Goal: Task Accomplishment & Management: Use online tool/utility

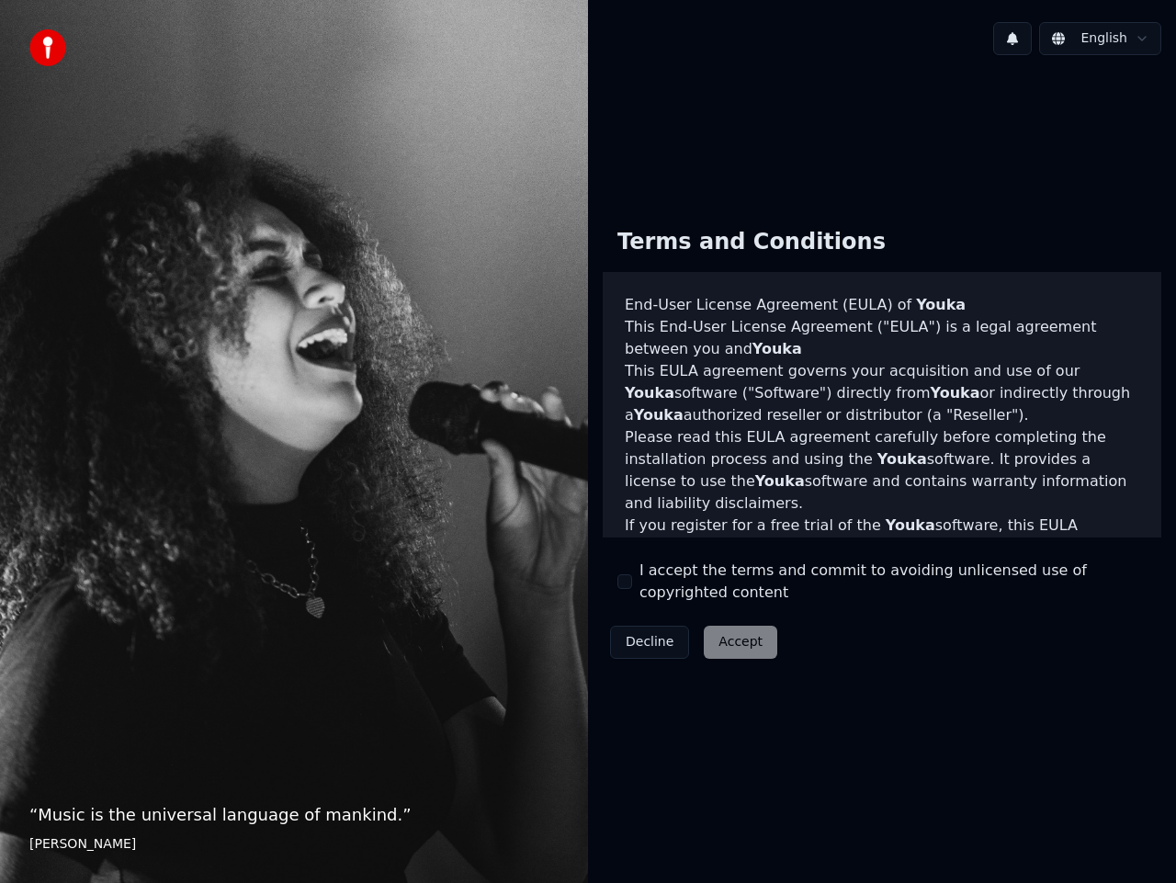
click at [635, 583] on div "I accept the terms and commit to avoiding unlicensed use of copyrighted content" at bounding box center [882, 582] width 529 height 44
click at [631, 584] on button "I accept the terms and commit to avoiding unlicensed use of copyrighted content" at bounding box center [625, 581] width 15 height 15
click at [742, 649] on button "Accept" at bounding box center [741, 642] width 74 height 33
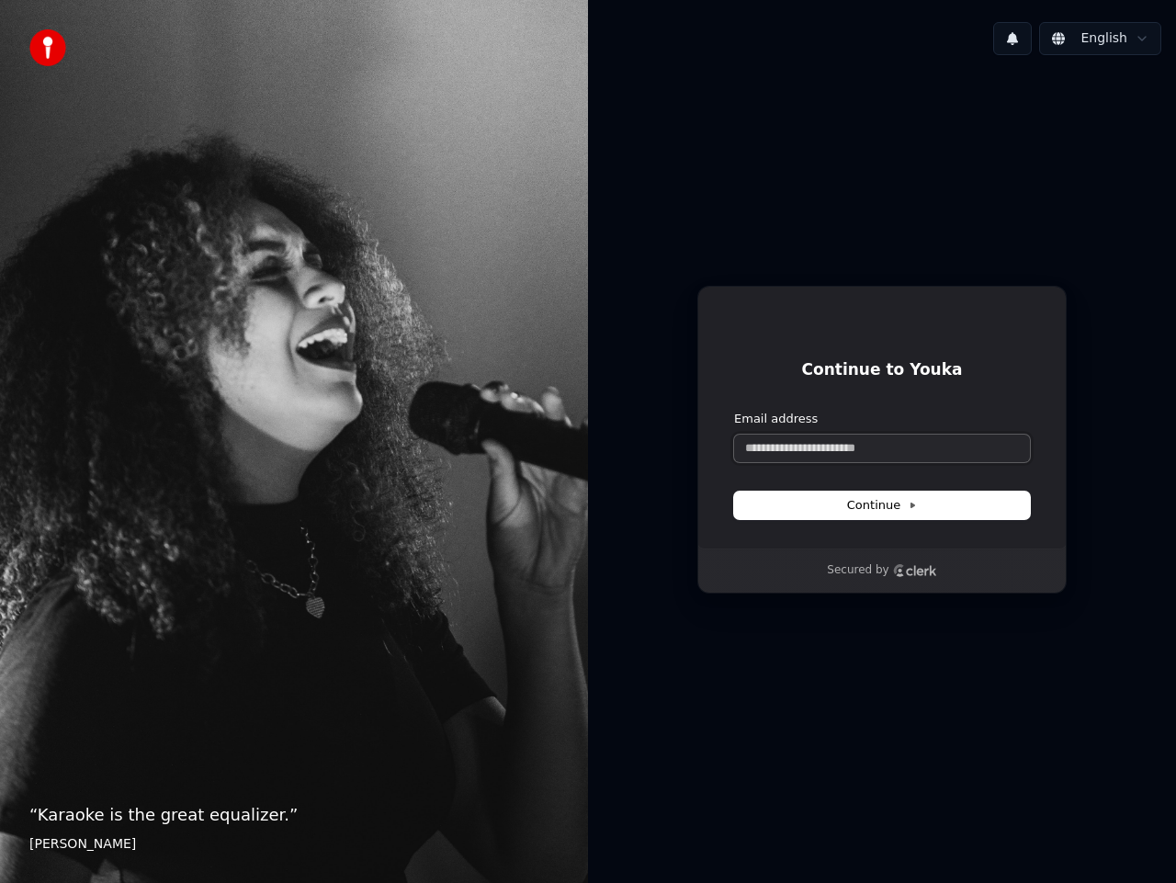
click at [850, 448] on input "Email address" at bounding box center [882, 449] width 296 height 28
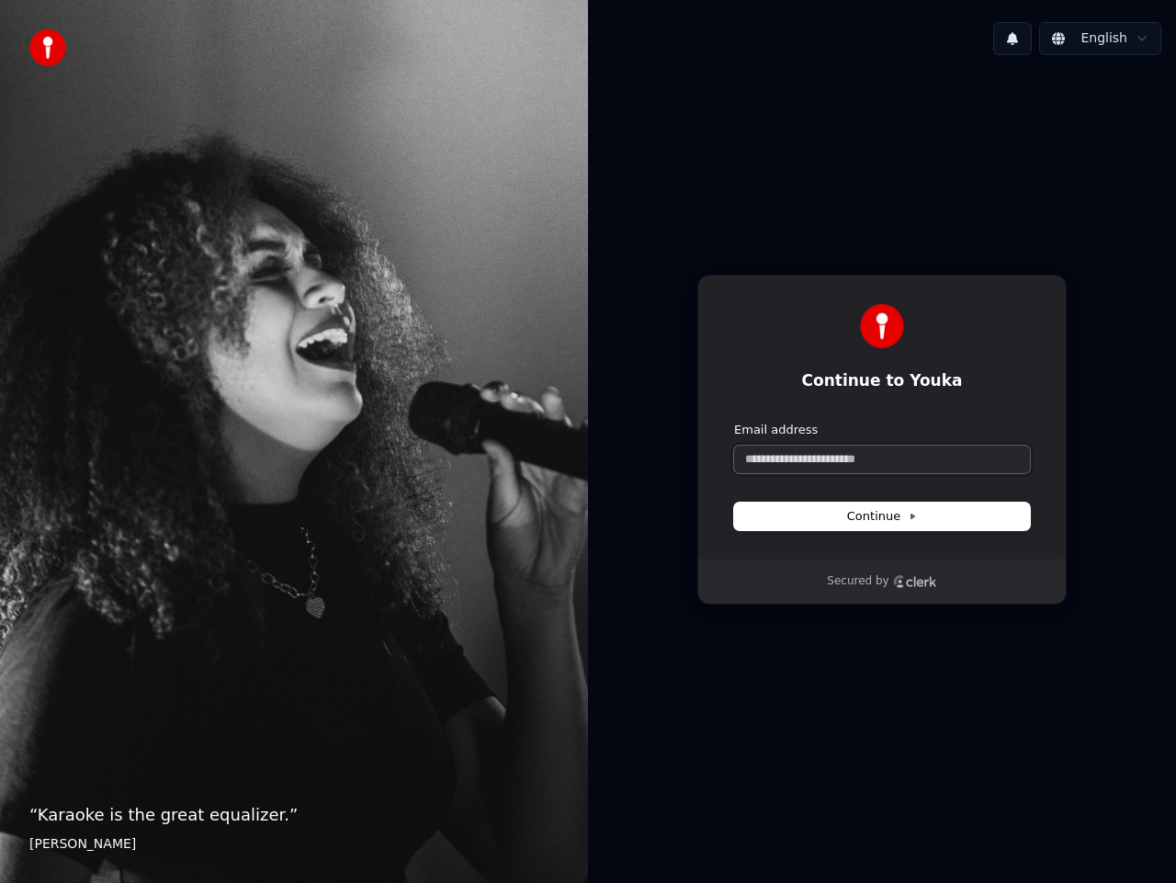
type input "*"
click at [929, 521] on button "Continue" at bounding box center [882, 517] width 296 height 28
click at [920, 524] on button "Continue" at bounding box center [882, 517] width 296 height 28
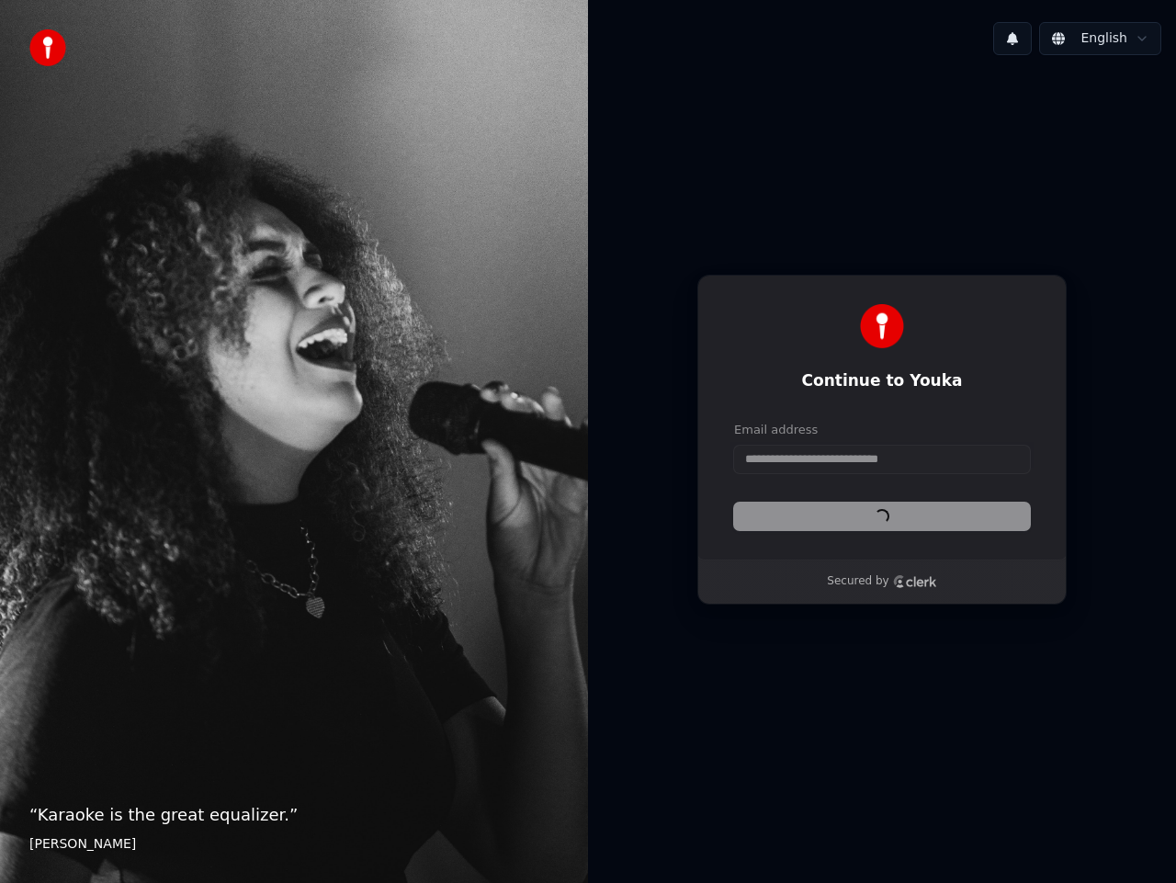
type input "**********"
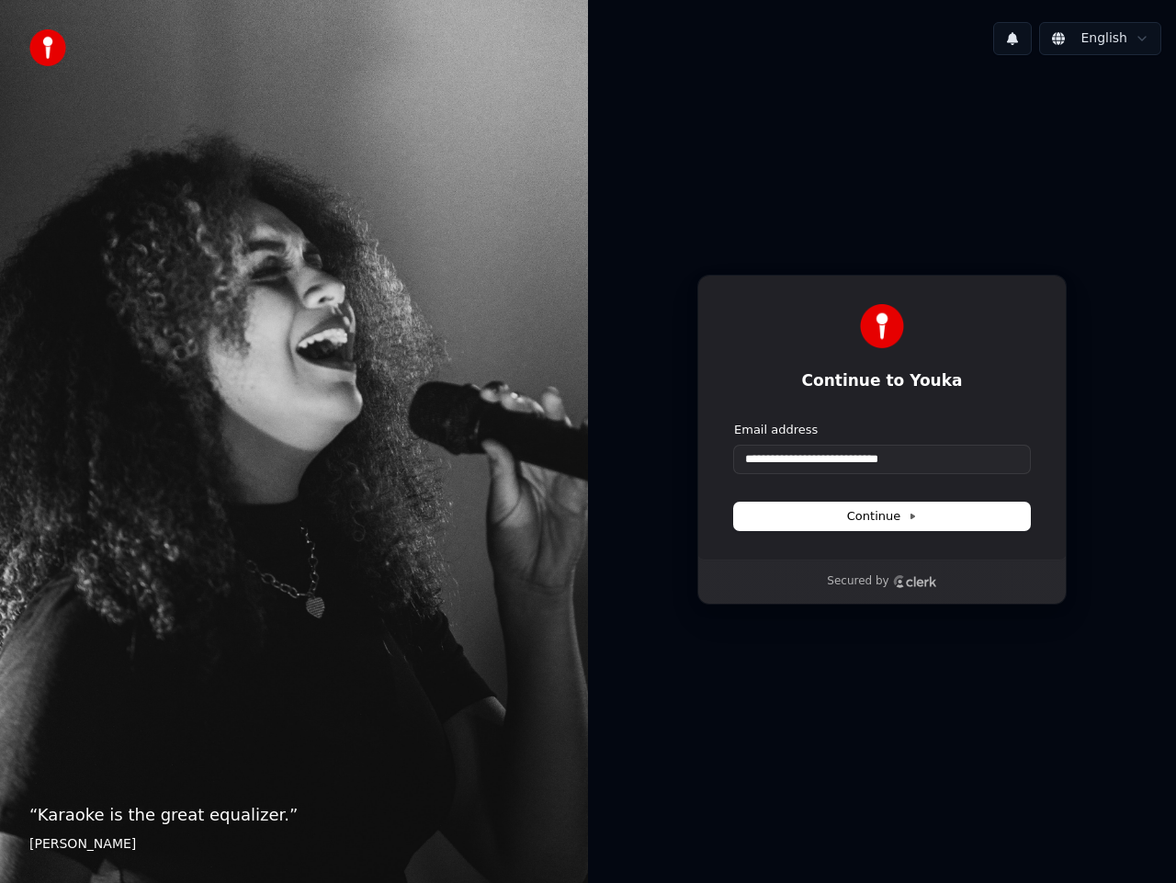
click at [917, 585] on icon "Clerk logo" at bounding box center [915, 581] width 44 height 13
click at [892, 459] on input "Email address" at bounding box center [882, 460] width 296 height 28
click at [734, 422] on button "submit" at bounding box center [734, 422] width 0 height 0
type input "**********"
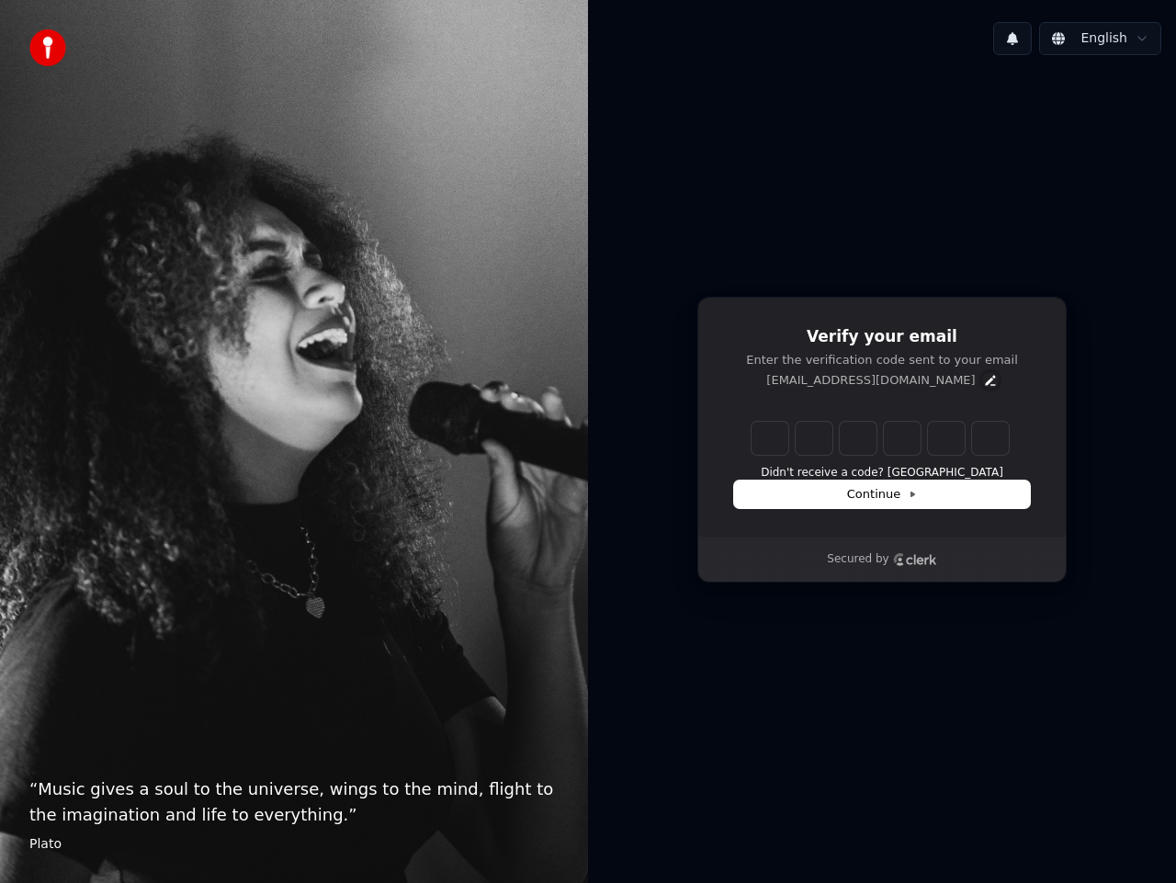
click at [983, 377] on icon "Edit" at bounding box center [990, 380] width 15 height 15
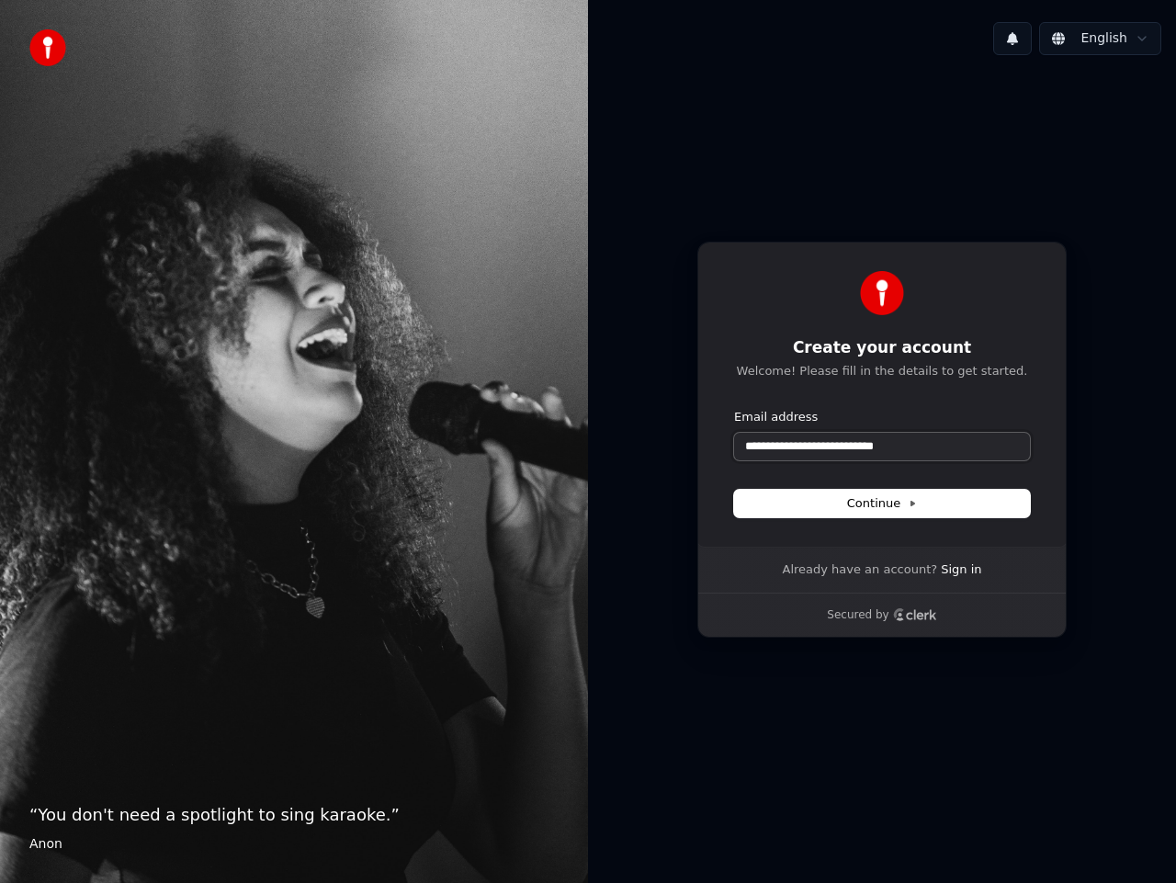
click at [855, 451] on input "**********" at bounding box center [882, 447] width 296 height 28
click at [734, 409] on button "submit" at bounding box center [734, 409] width 0 height 0
type input "**********"
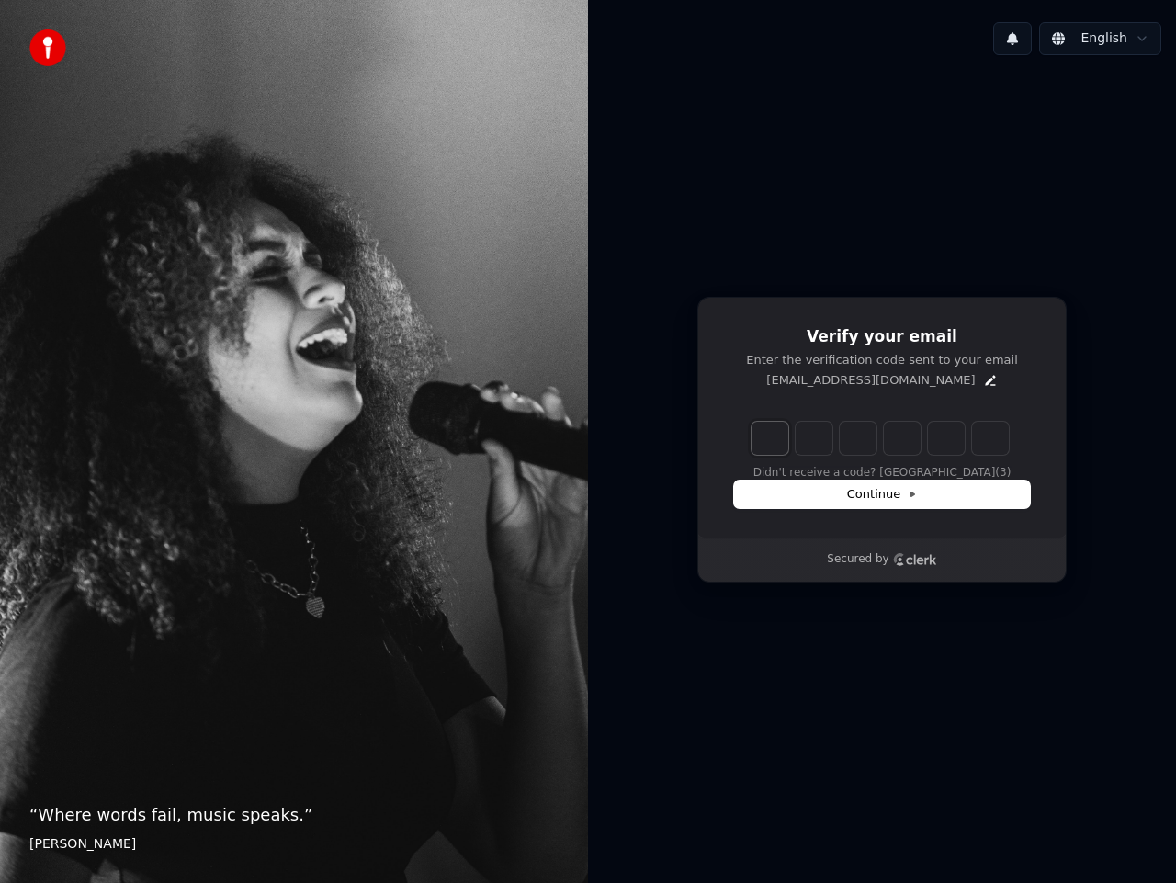
type input "*"
type input "**"
type input "*"
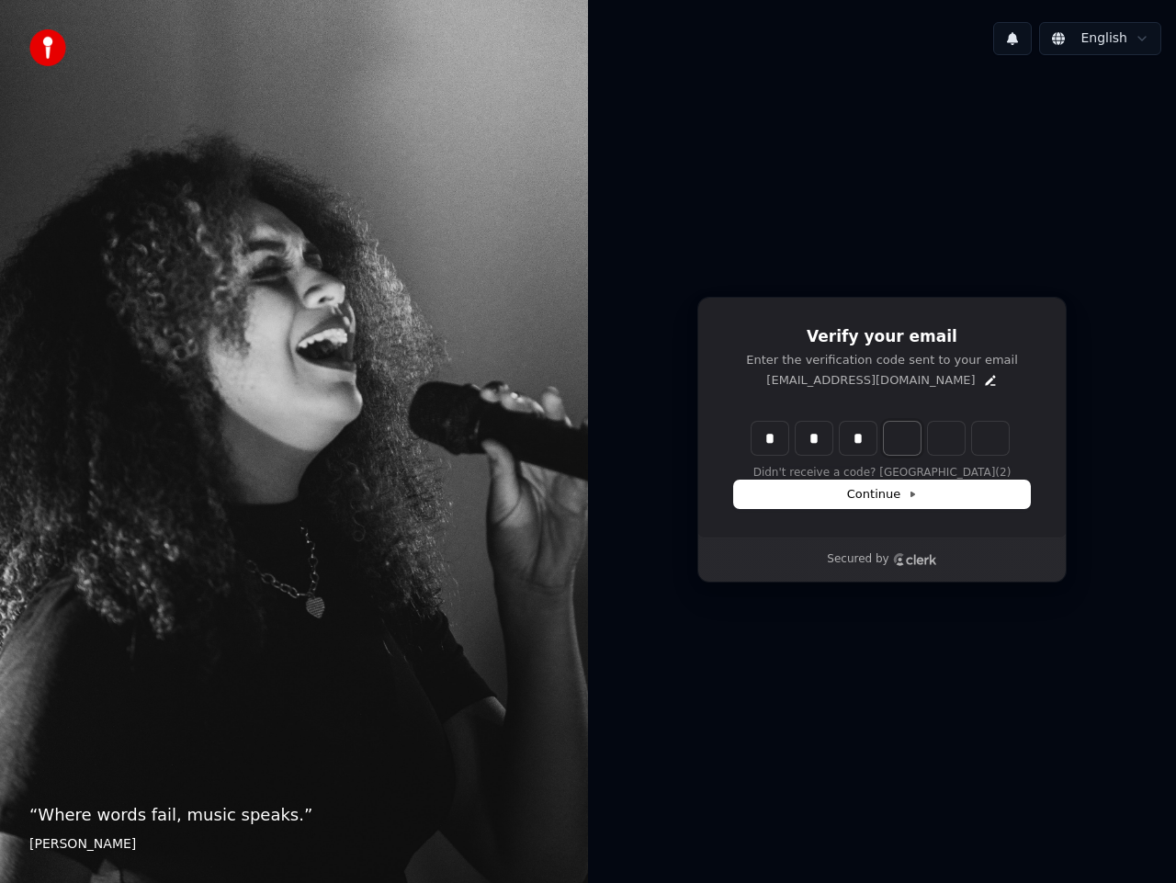
type input "***"
type input "*"
type input "****"
type input "*"
type input "******"
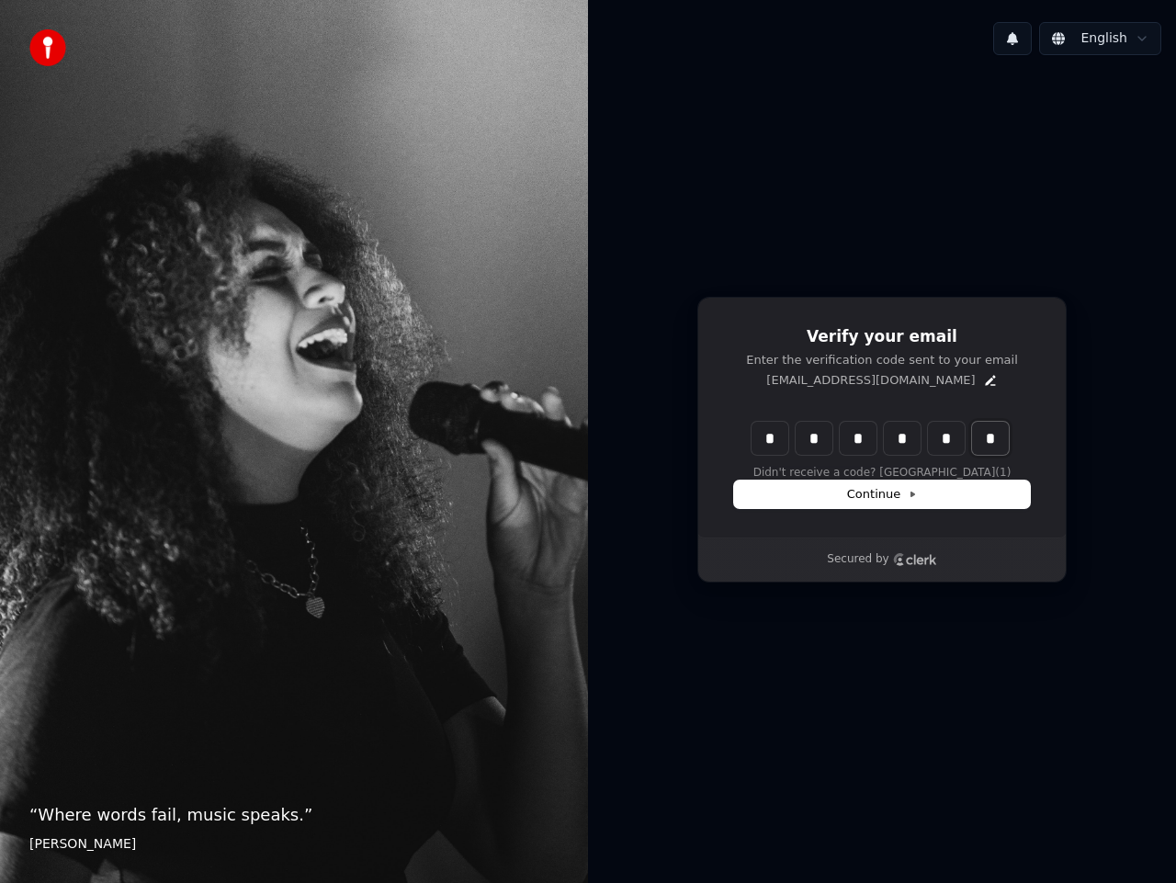
type input "*"
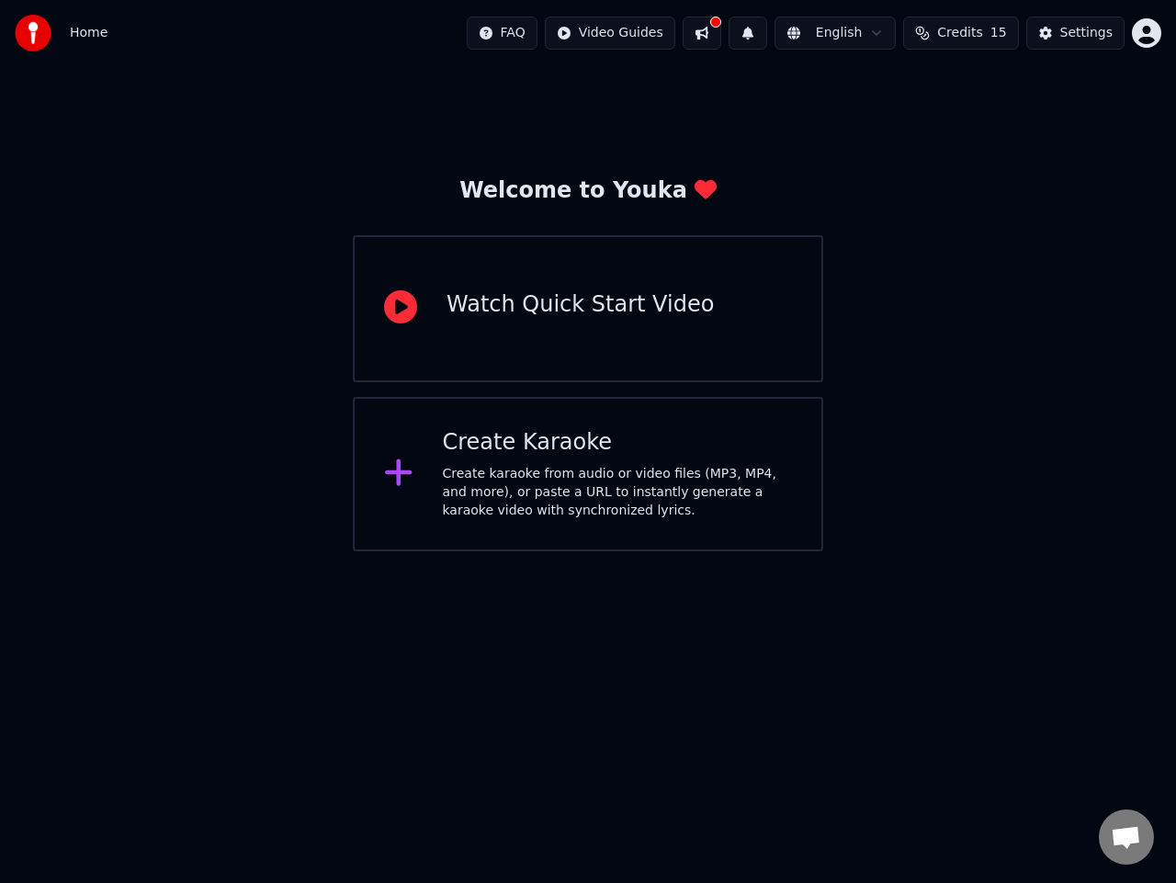
click at [534, 441] on div "Create Karaoke" at bounding box center [618, 442] width 350 height 29
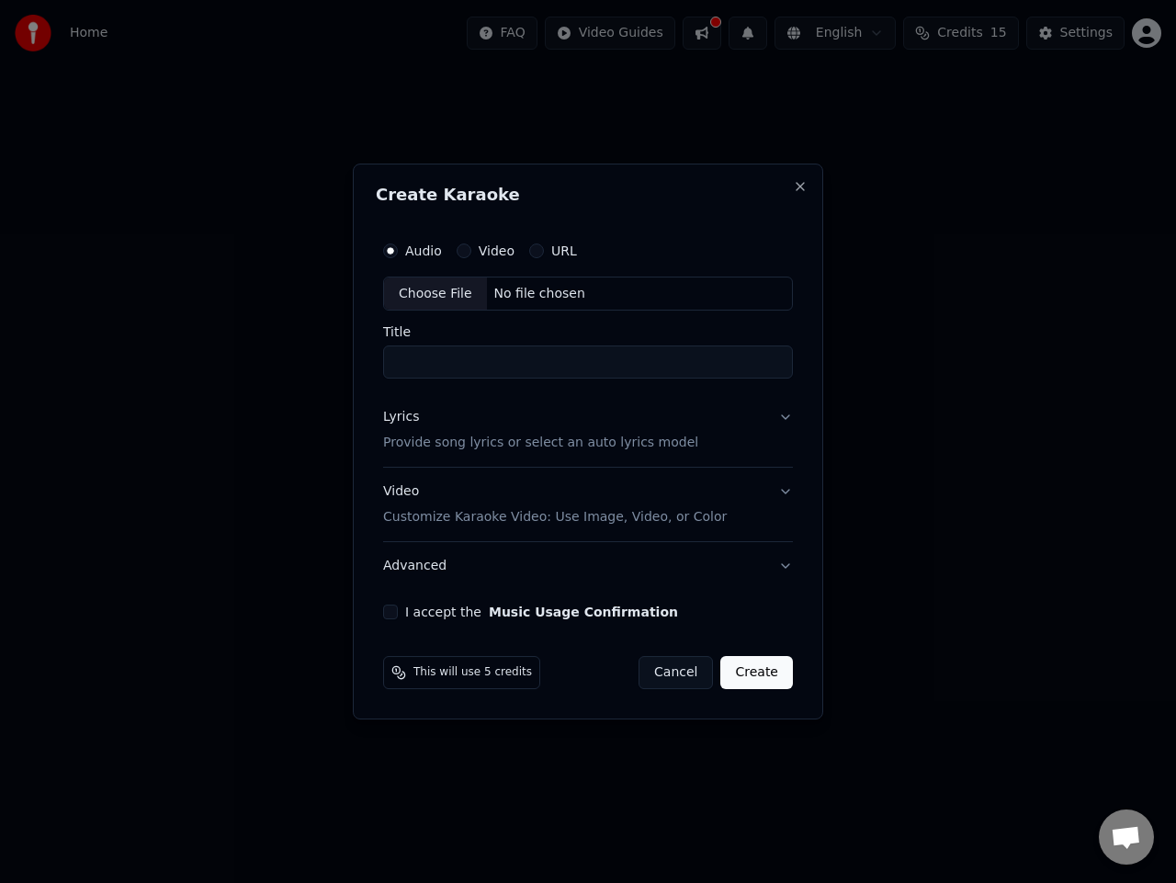
click at [535, 247] on button "URL" at bounding box center [536, 251] width 15 height 15
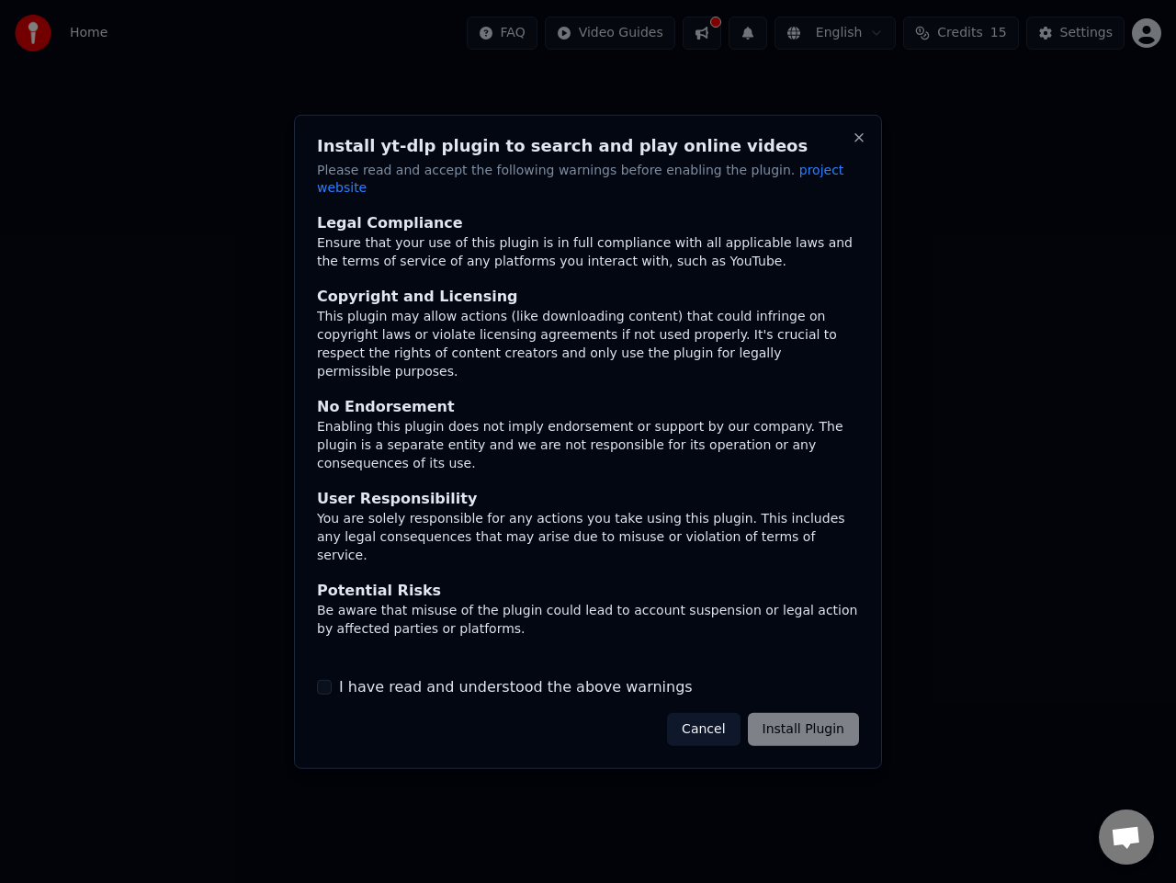
click at [730, 719] on button "Cancel" at bounding box center [703, 729] width 73 height 33
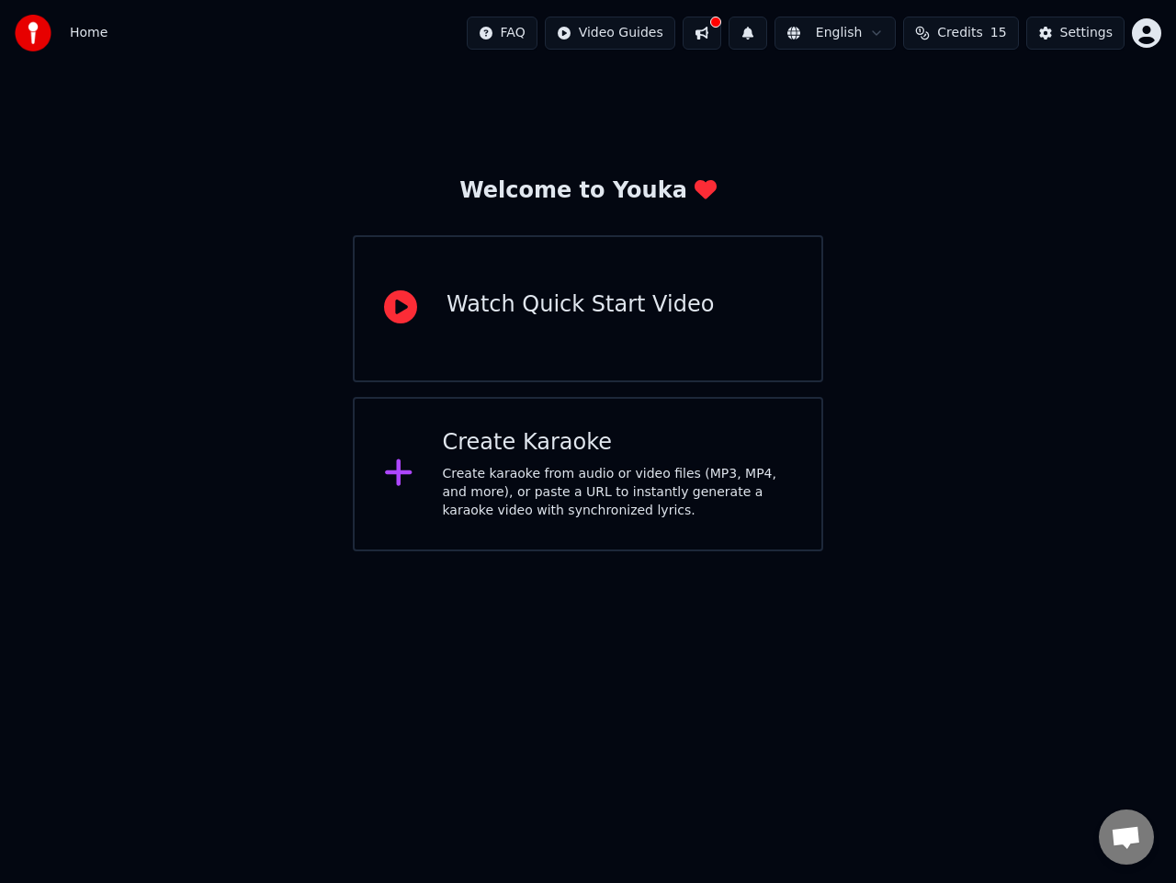
click at [546, 438] on div "Create Karaoke" at bounding box center [618, 442] width 350 height 29
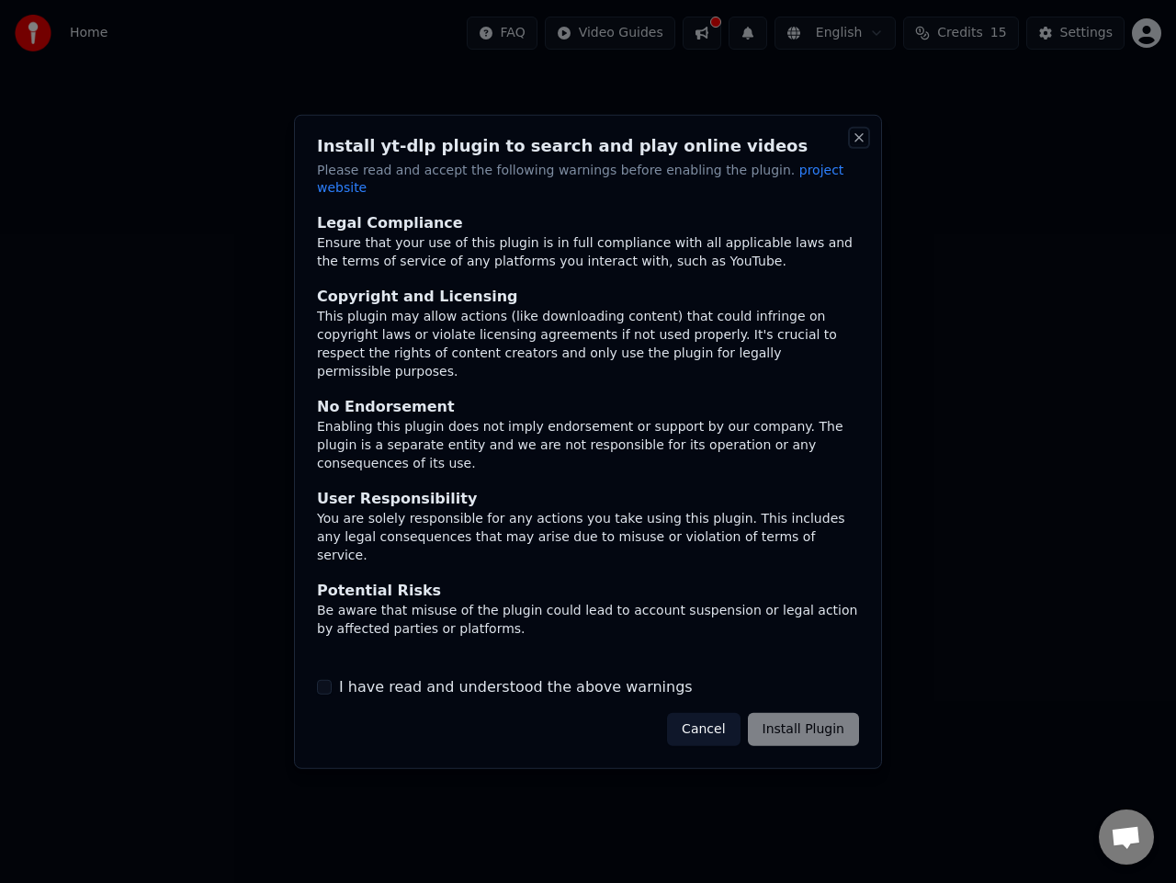
click at [859, 144] on button "Close" at bounding box center [859, 137] width 15 height 15
click at [711, 714] on button "Cancel" at bounding box center [703, 729] width 73 height 33
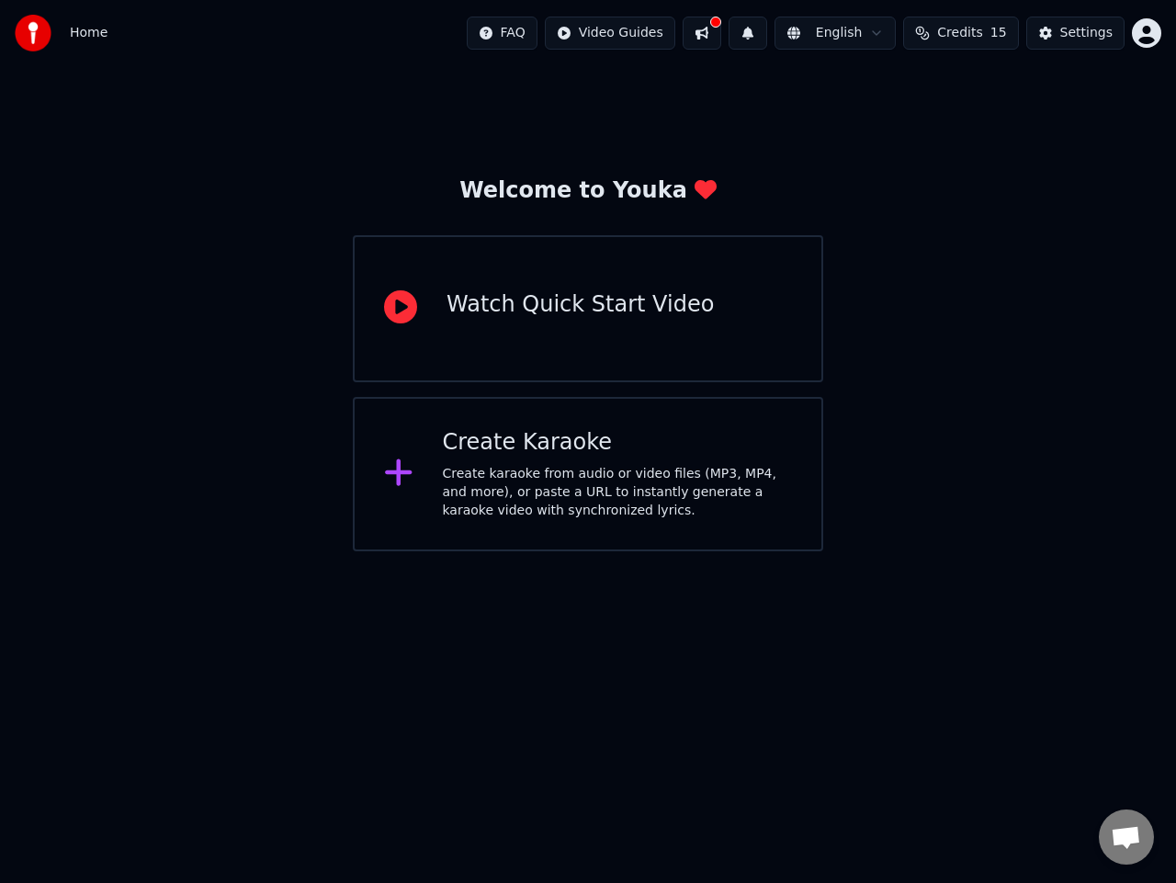
click at [569, 486] on div "Create karaoke from audio or video files (MP3, MP4, and more), or paste a URL t…" at bounding box center [618, 492] width 350 height 55
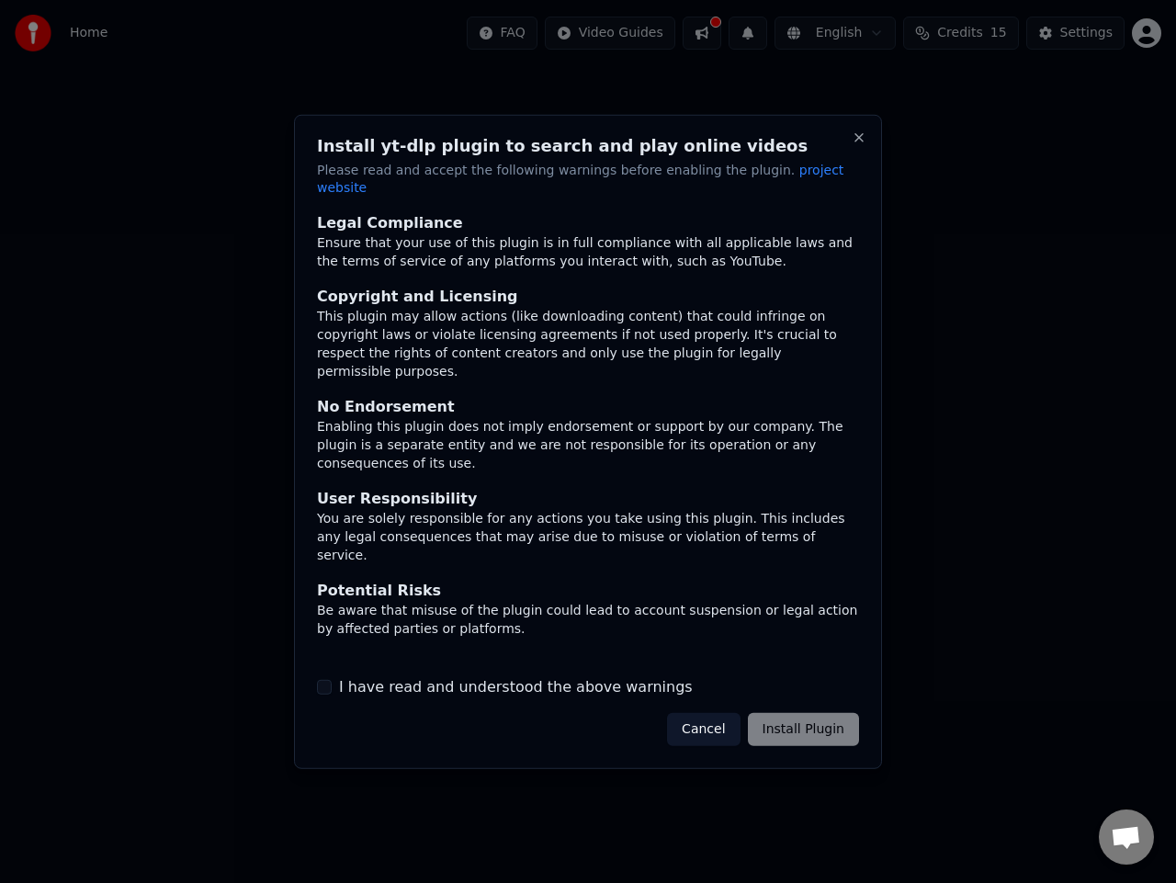
click at [787, 713] on div "Cancel Install Plugin" at bounding box center [763, 729] width 192 height 33
click at [797, 178] on span "project website" at bounding box center [580, 178] width 527 height 33
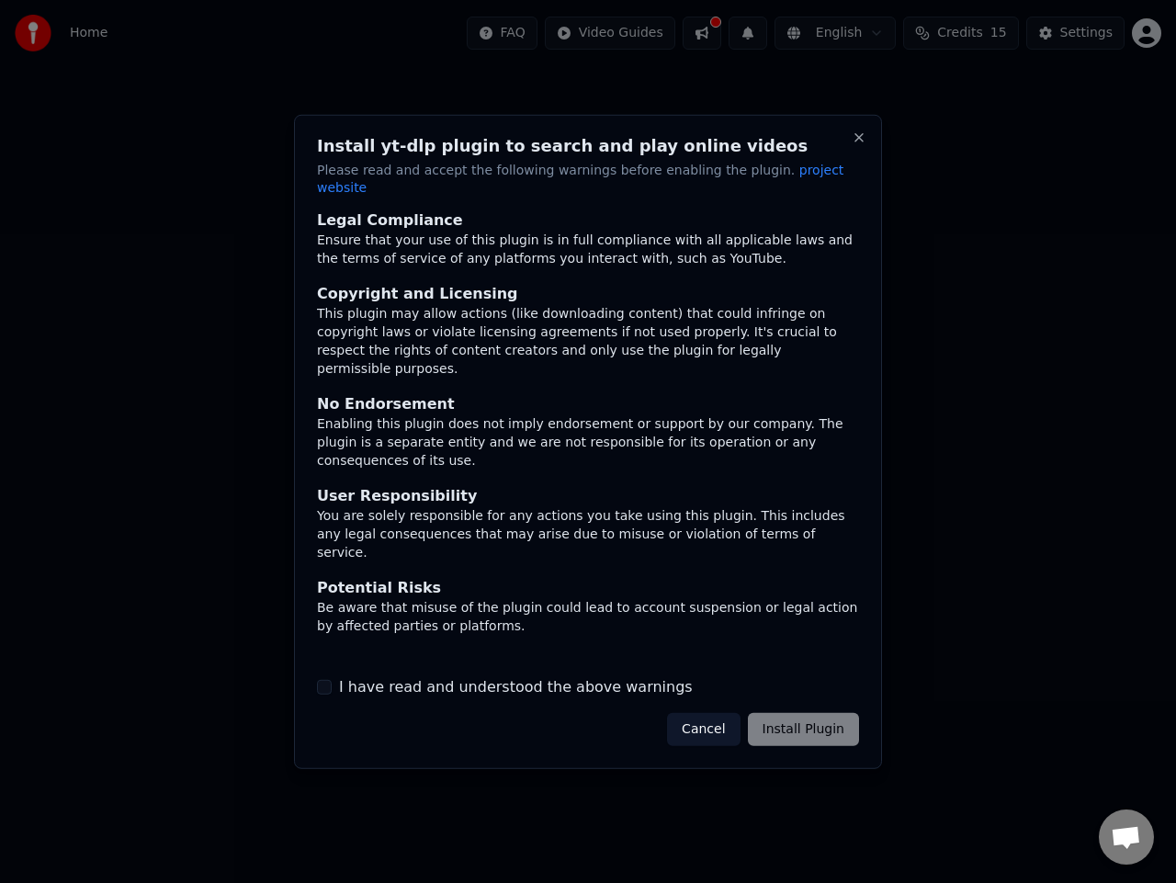
click at [331, 680] on button "I have read and understood the above warnings" at bounding box center [324, 687] width 15 height 15
click at [762, 713] on button "Install Plugin" at bounding box center [803, 729] width 111 height 33
click at [856, 142] on button "Close" at bounding box center [859, 137] width 15 height 15
click at [860, 140] on button "Close" at bounding box center [859, 137] width 15 height 15
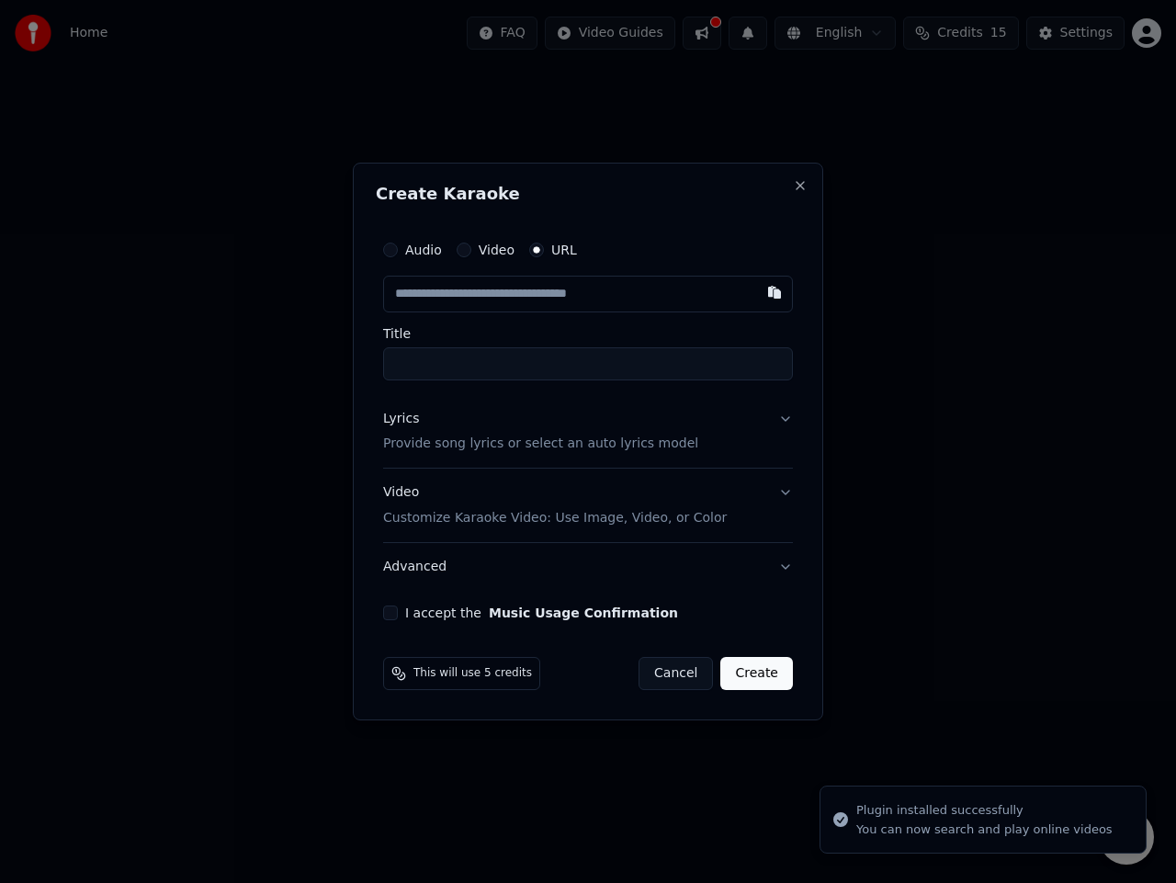
click at [807, 176] on div "Create Karaoke Audio Video URL Title Lyrics Provide song lyrics or select an au…" at bounding box center [588, 442] width 471 height 559
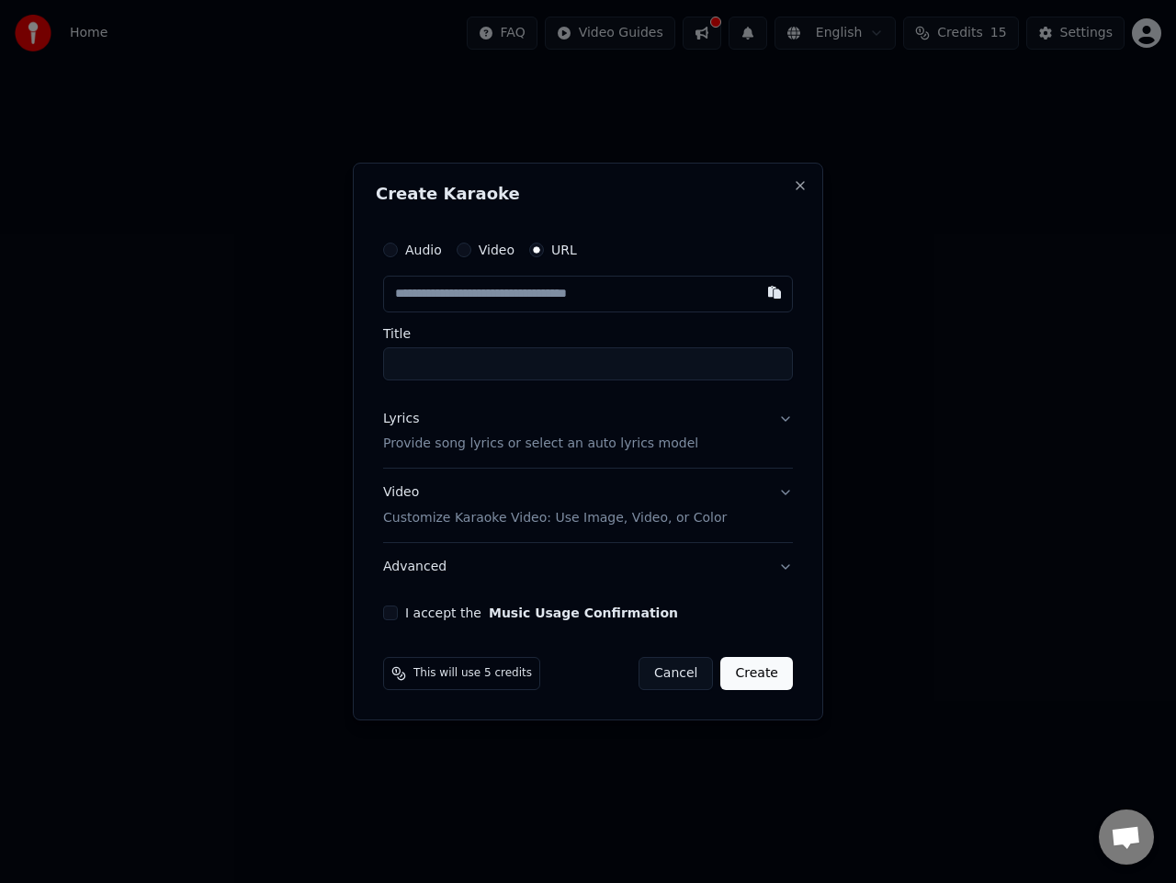
click at [503, 296] on input "text" at bounding box center [588, 294] width 410 height 37
click at [481, 291] on input "text" at bounding box center [588, 294] width 410 height 37
click at [773, 297] on button "button" at bounding box center [774, 292] width 37 height 33
type input "**********"
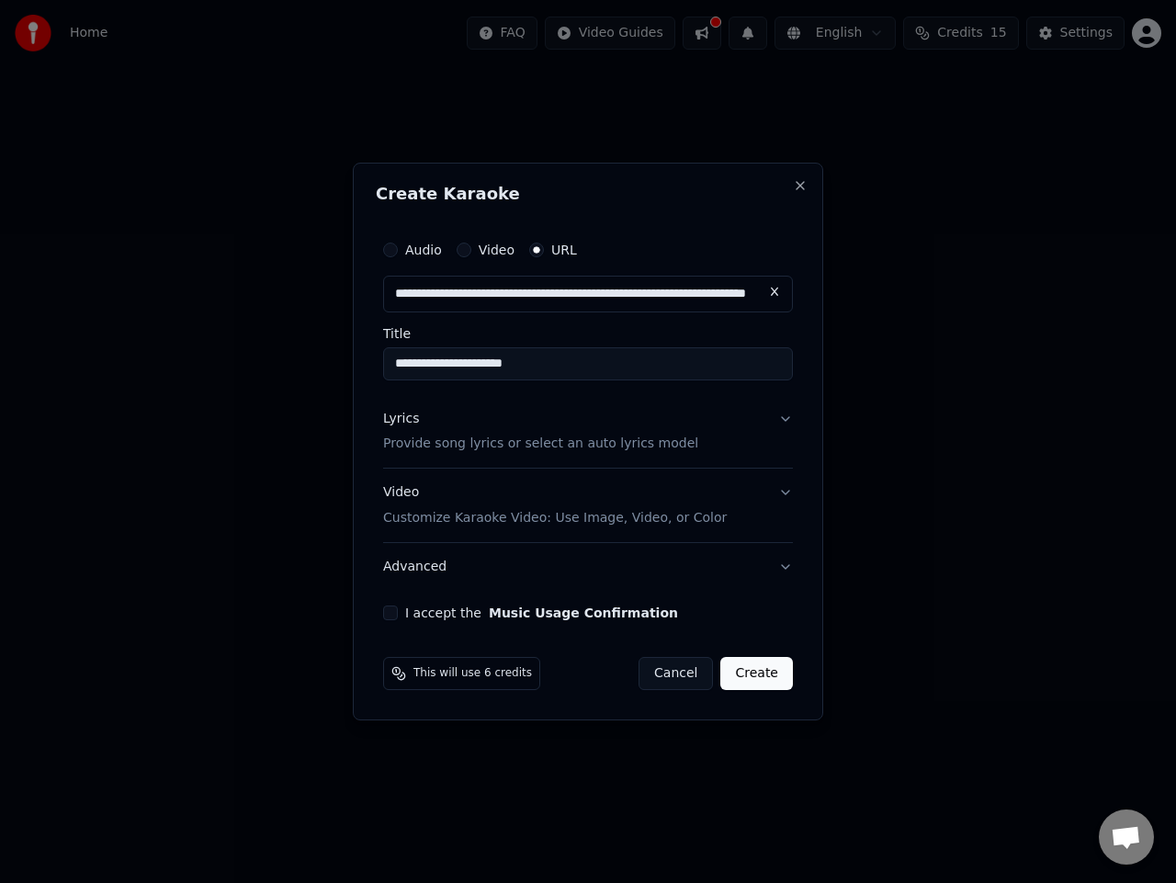
click at [761, 667] on button "Create" at bounding box center [757, 673] width 73 height 33
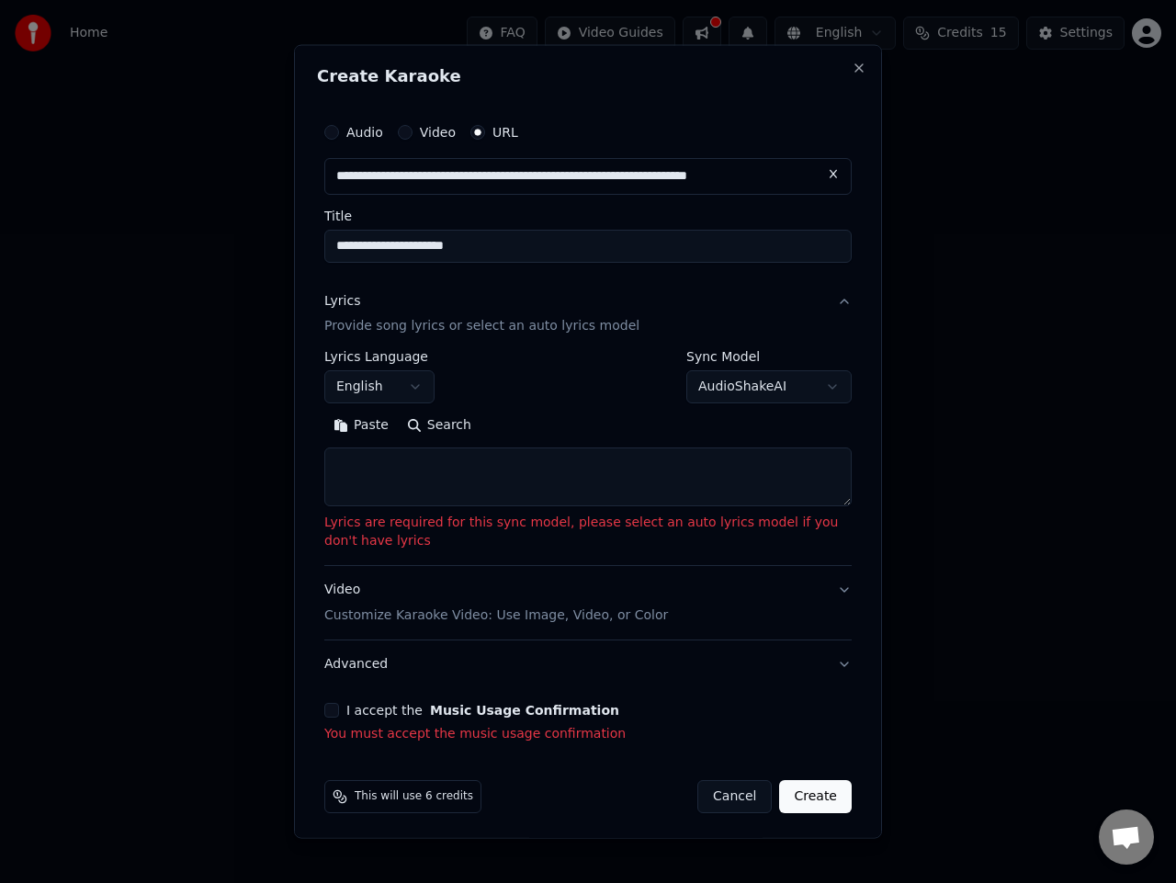
click at [827, 587] on button "Video Customize Karaoke Video: Use Image, Video, or Color" at bounding box center [588, 603] width 528 height 74
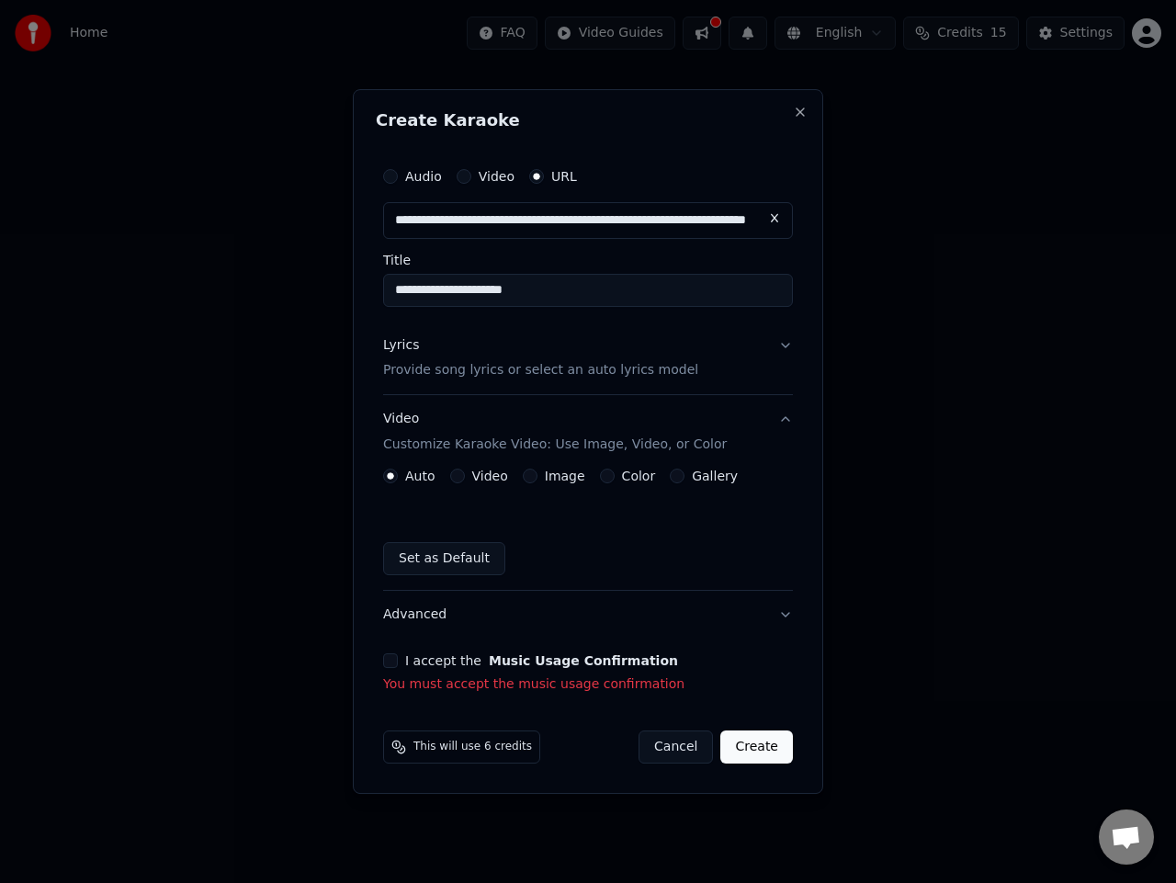
click at [429, 551] on button "Set as Default" at bounding box center [444, 558] width 122 height 33
click at [784, 615] on button "Advanced" at bounding box center [588, 615] width 410 height 48
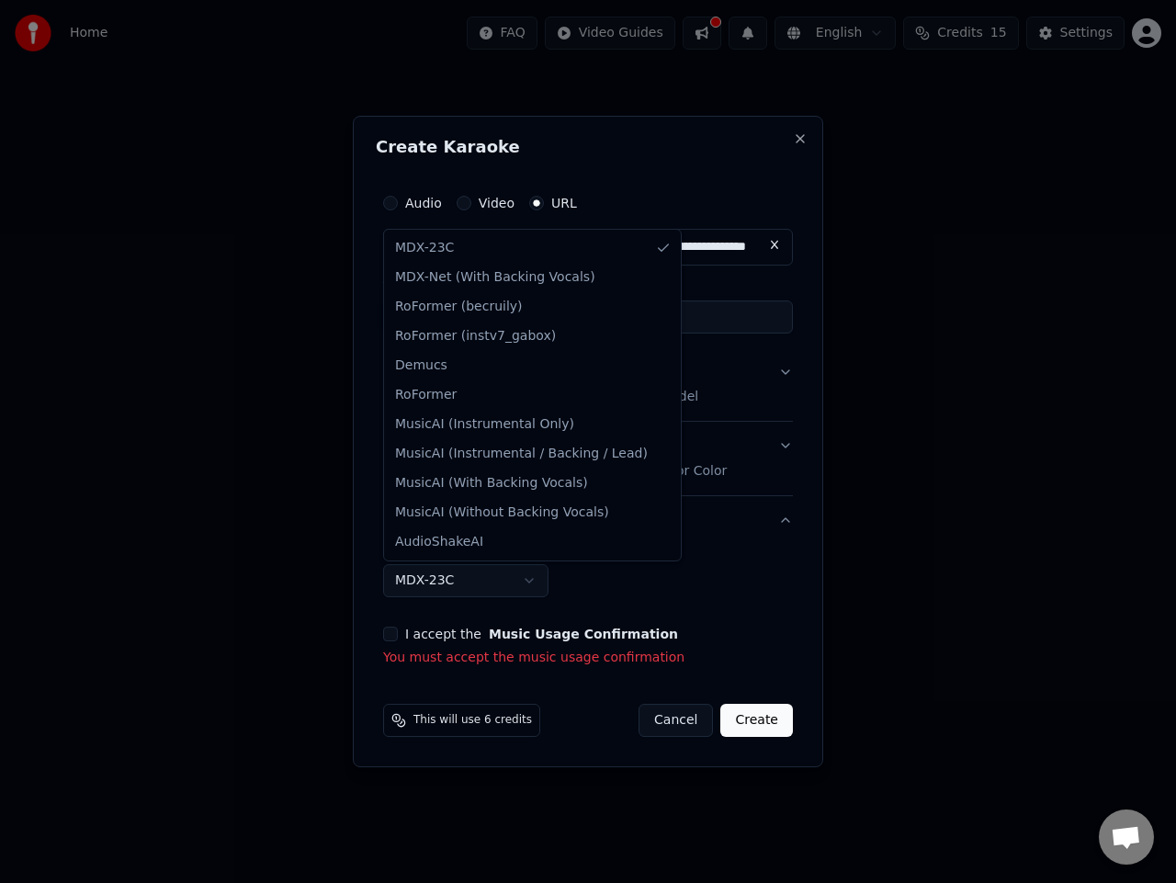
click at [497, 551] on body "**********" at bounding box center [588, 275] width 1176 height 551
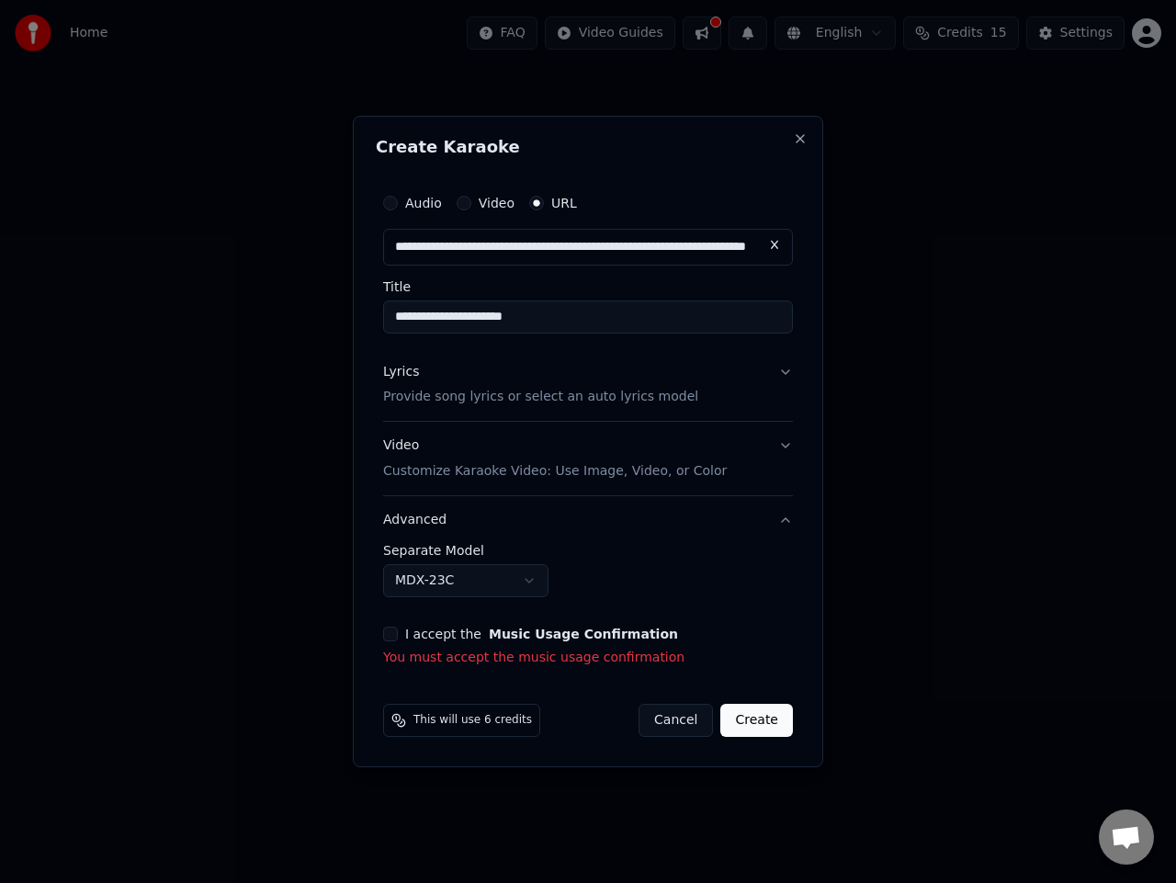
click at [497, 551] on body "**********" at bounding box center [588, 275] width 1176 height 551
click at [423, 635] on label "I accept the Music Usage Confirmation" at bounding box center [541, 634] width 273 height 13
click at [398, 635] on button "I accept the Music Usage Confirmation" at bounding box center [390, 634] width 15 height 15
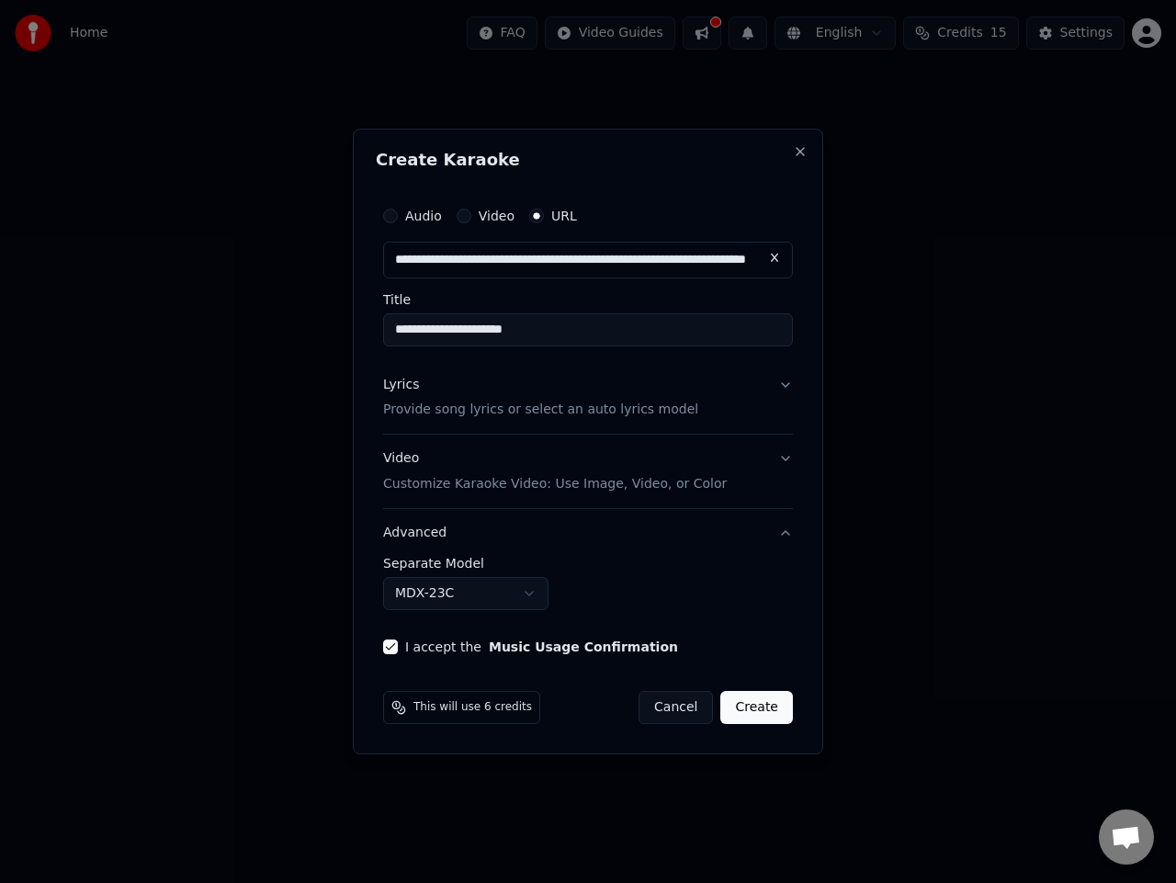
click at [774, 720] on button "Create" at bounding box center [757, 707] width 73 height 33
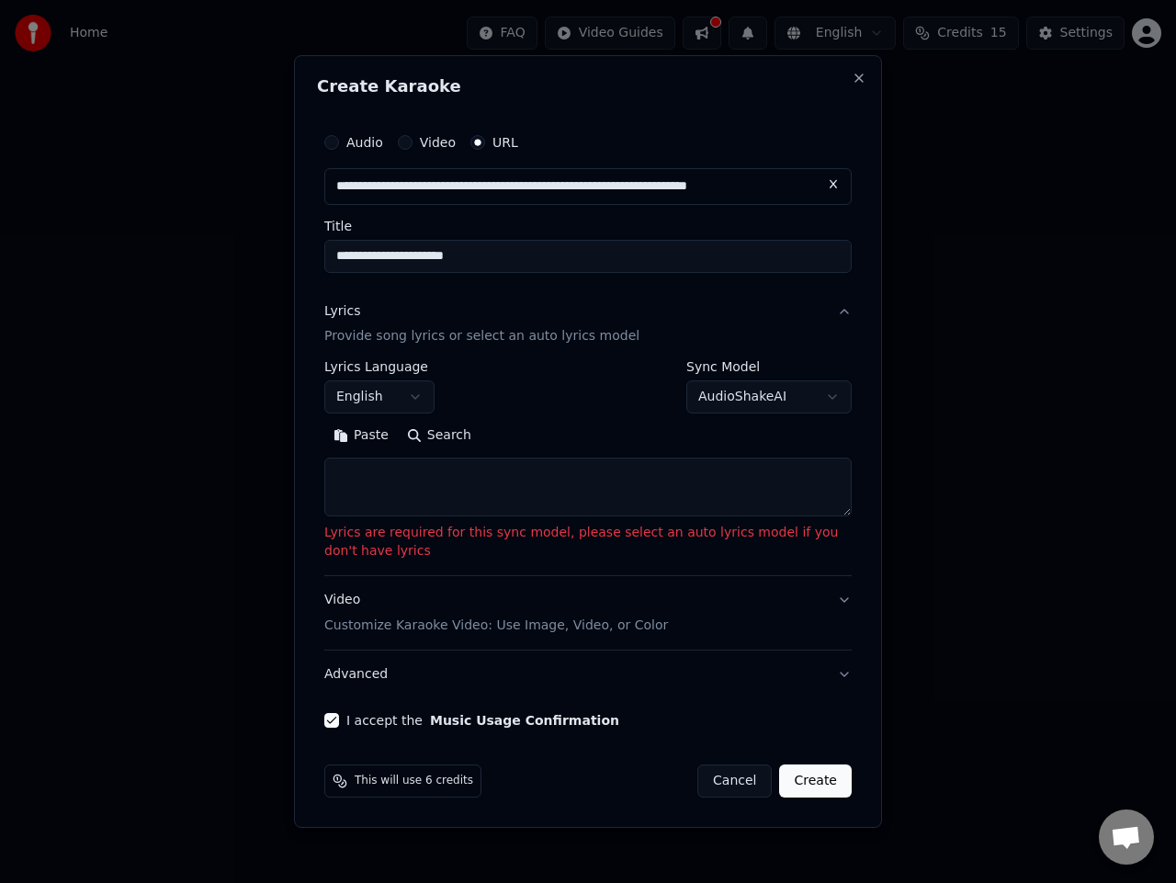
click at [715, 635] on button "Video Customize Karaoke Video: Use Image, Video, or Color" at bounding box center [588, 613] width 528 height 74
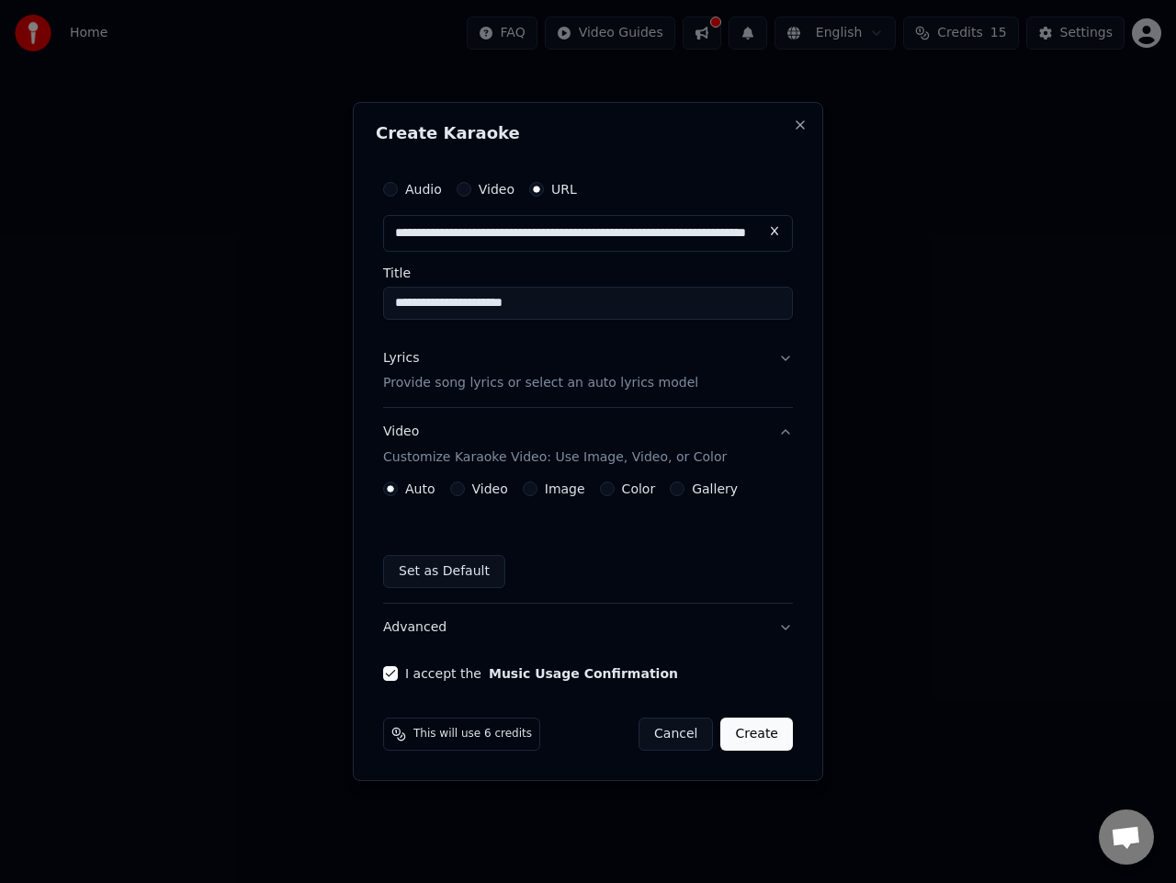
click at [627, 608] on button "Advanced" at bounding box center [588, 628] width 410 height 48
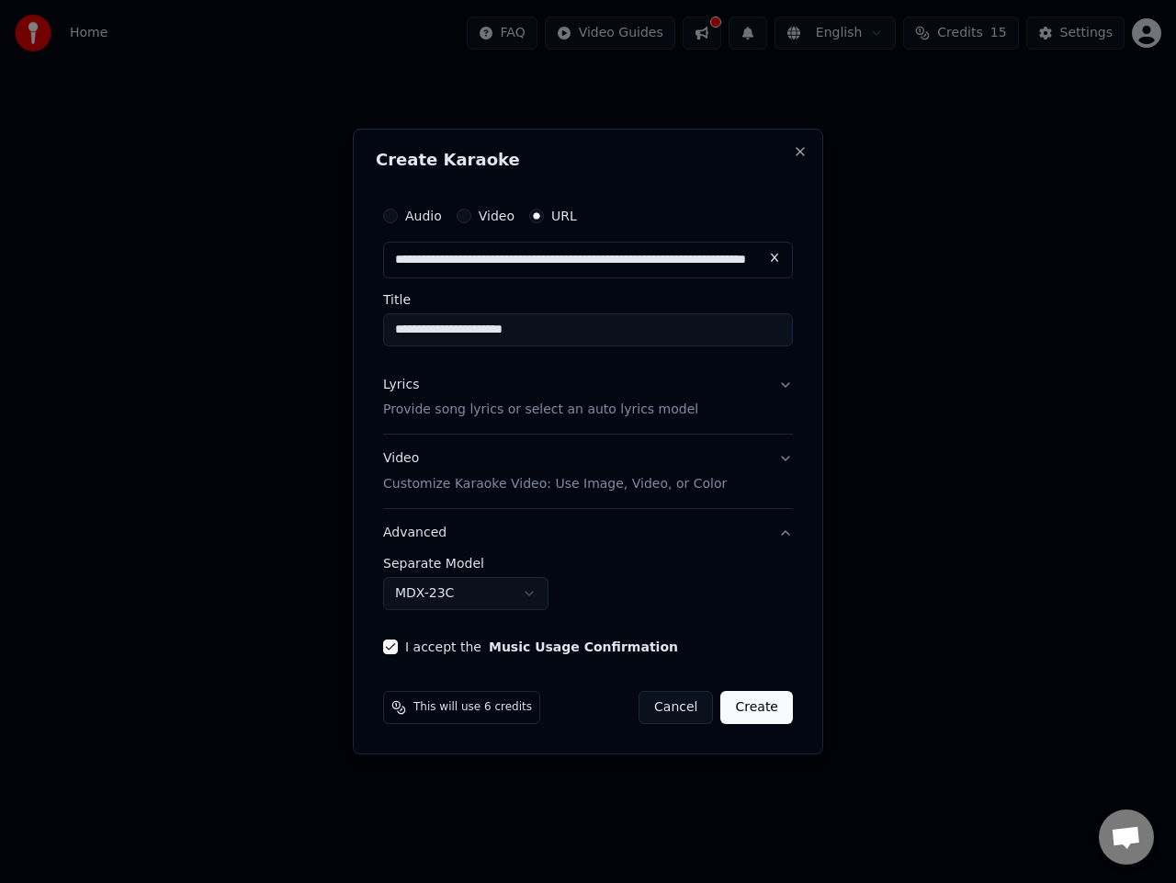
click at [790, 534] on button "Advanced" at bounding box center [588, 533] width 410 height 48
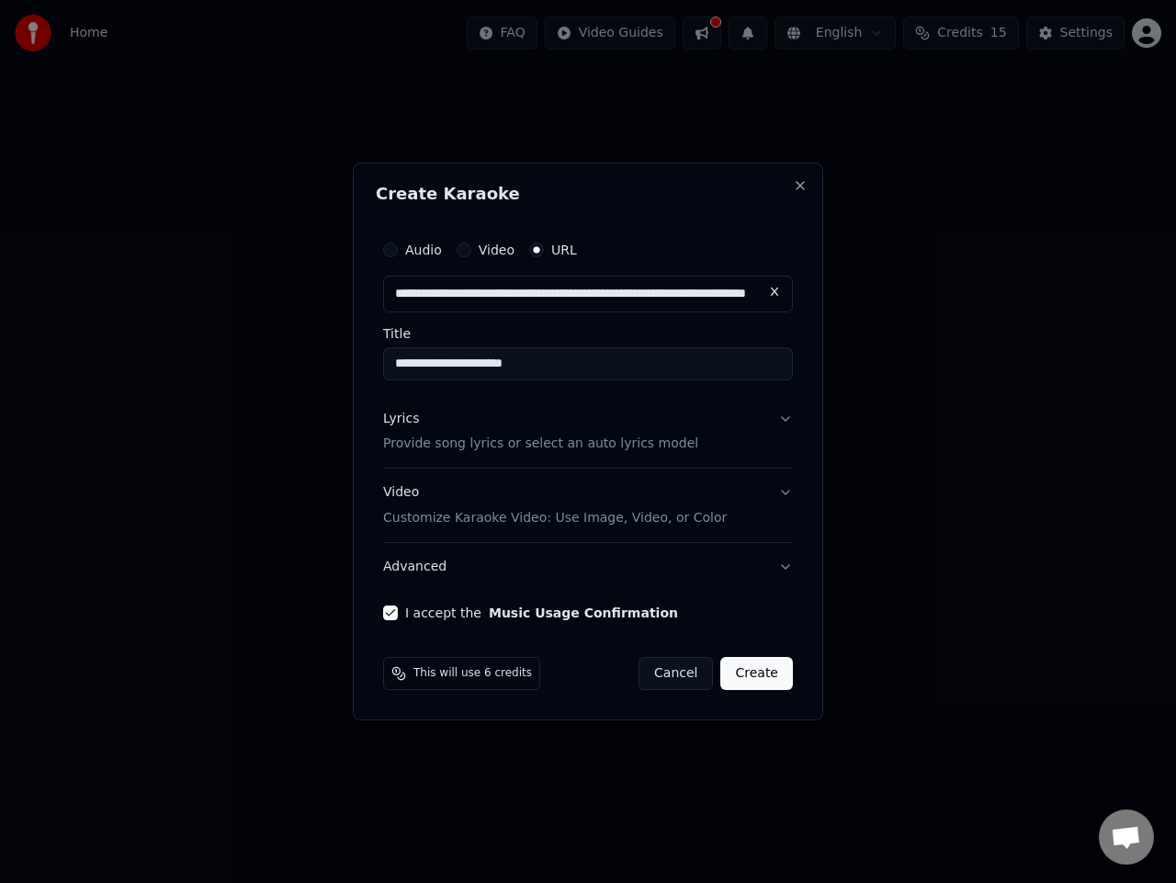
click at [479, 517] on p "Customize Karaoke Video: Use Image, Video, or Color" at bounding box center [555, 518] width 344 height 18
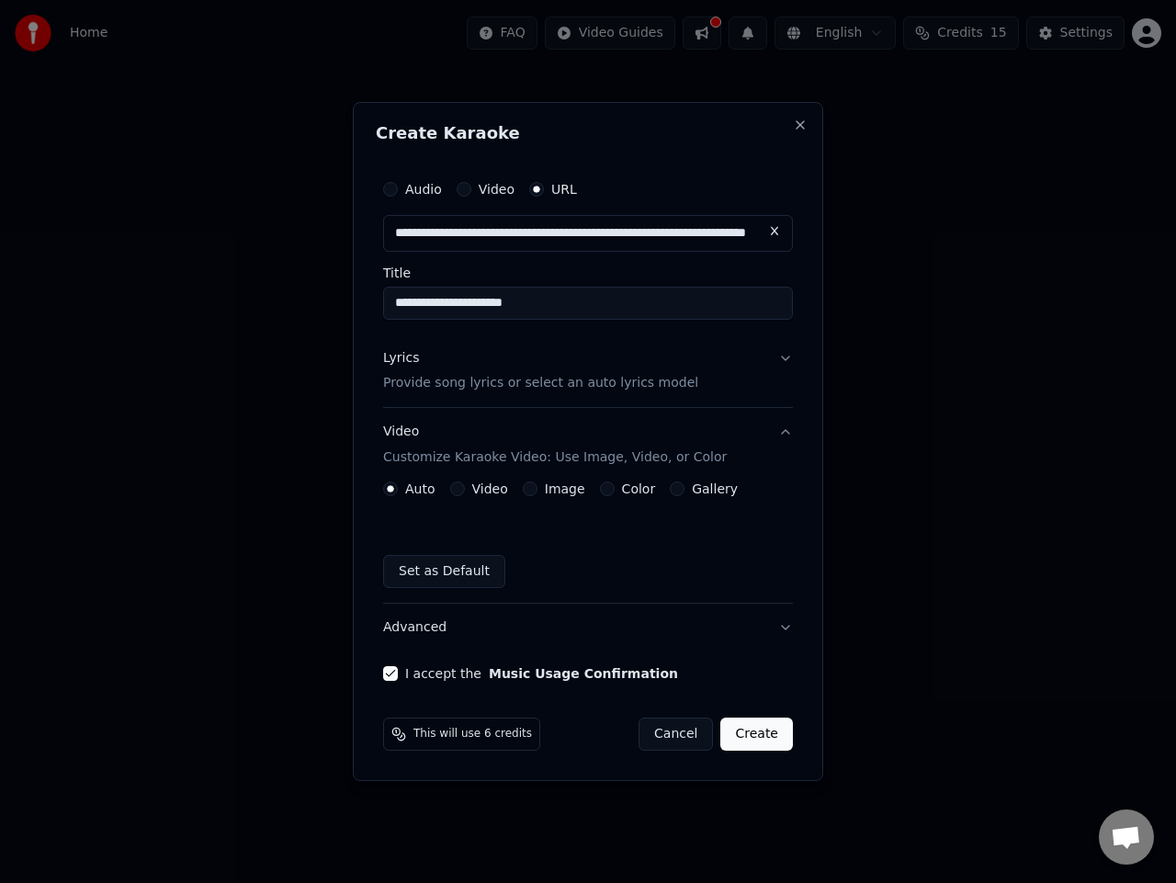
click at [750, 747] on button "Create" at bounding box center [757, 734] width 73 height 33
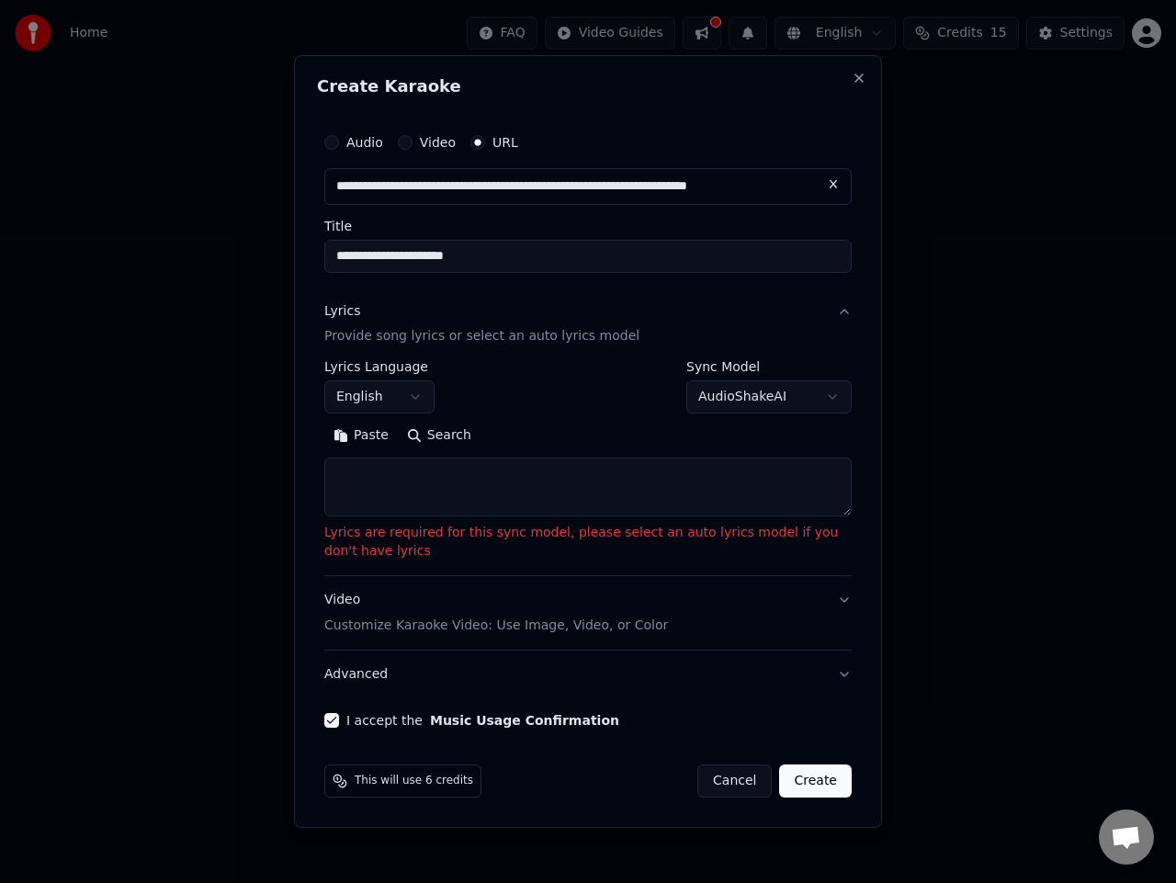
click at [420, 468] on textarea at bounding box center [588, 488] width 528 height 59
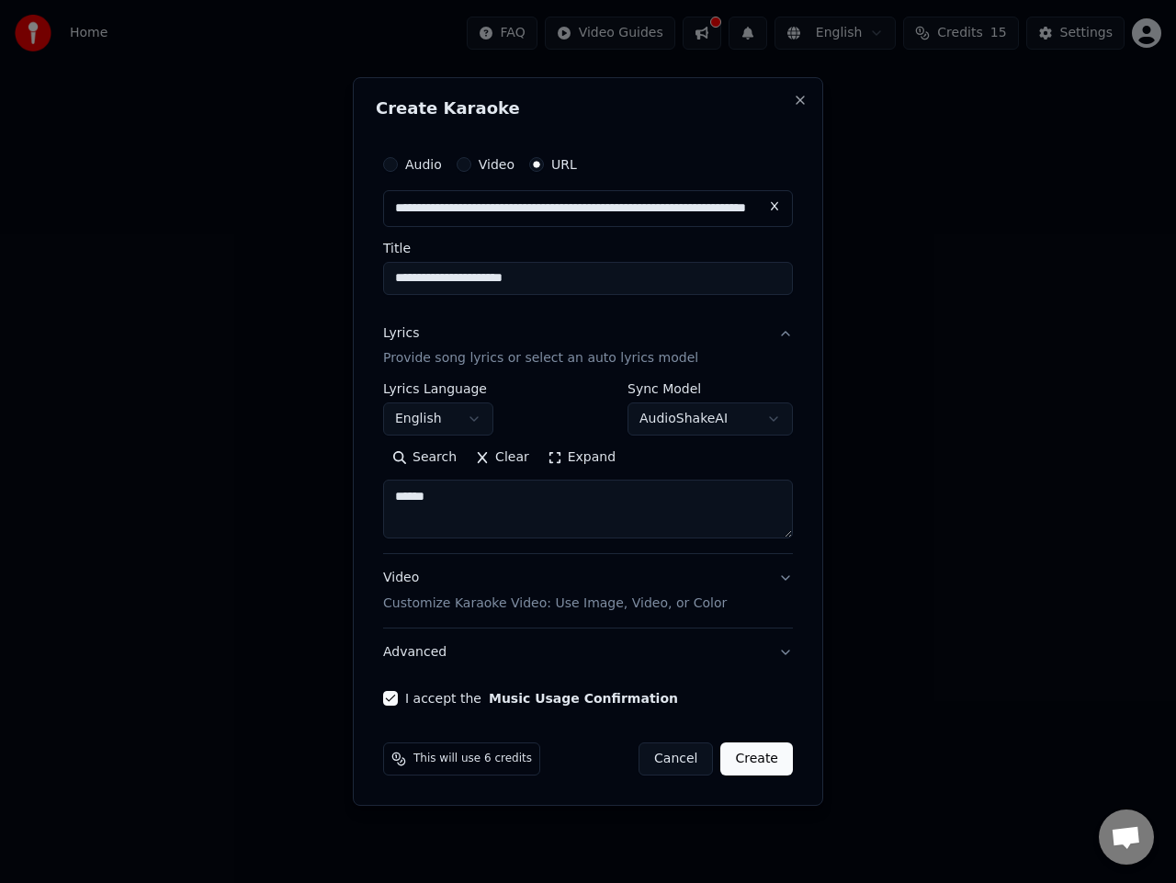
type textarea "******"
click at [754, 762] on button "Create" at bounding box center [757, 759] width 73 height 33
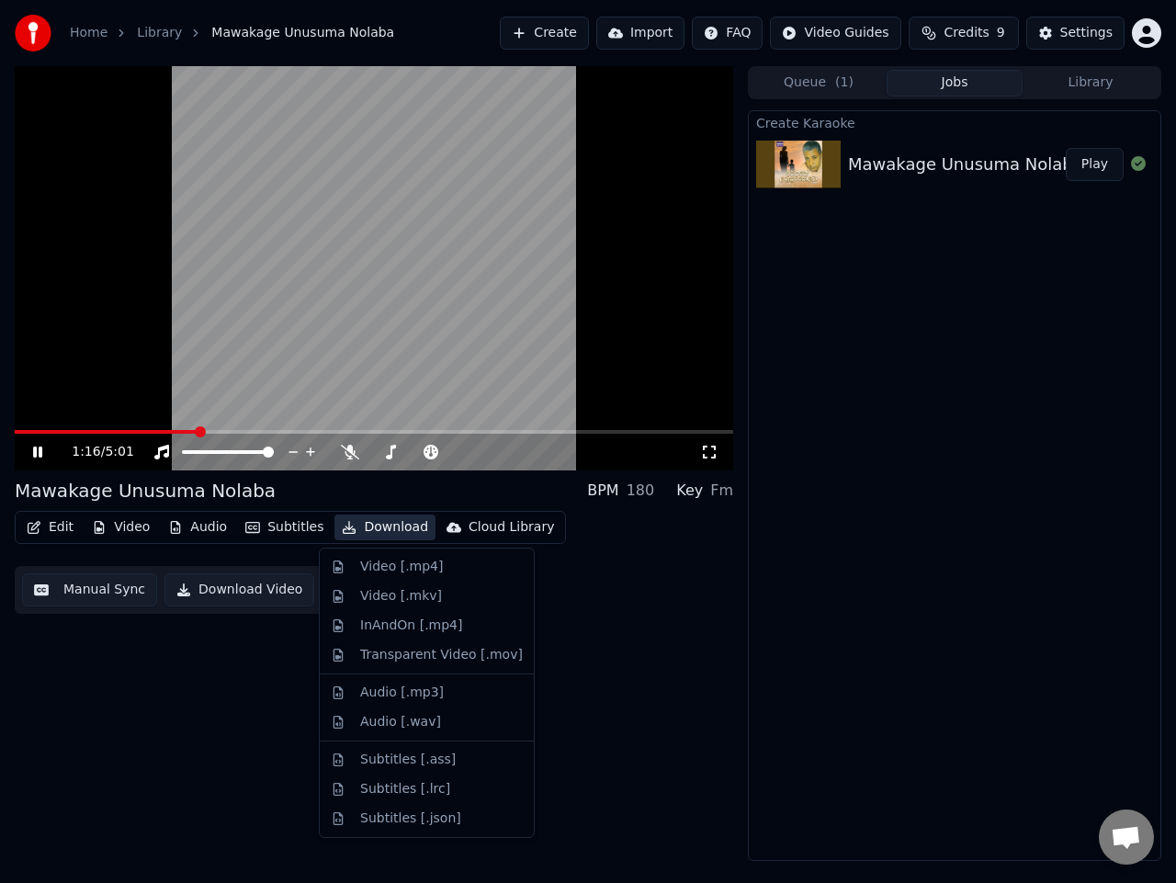
click at [349, 521] on button "Download" at bounding box center [385, 528] width 101 height 26
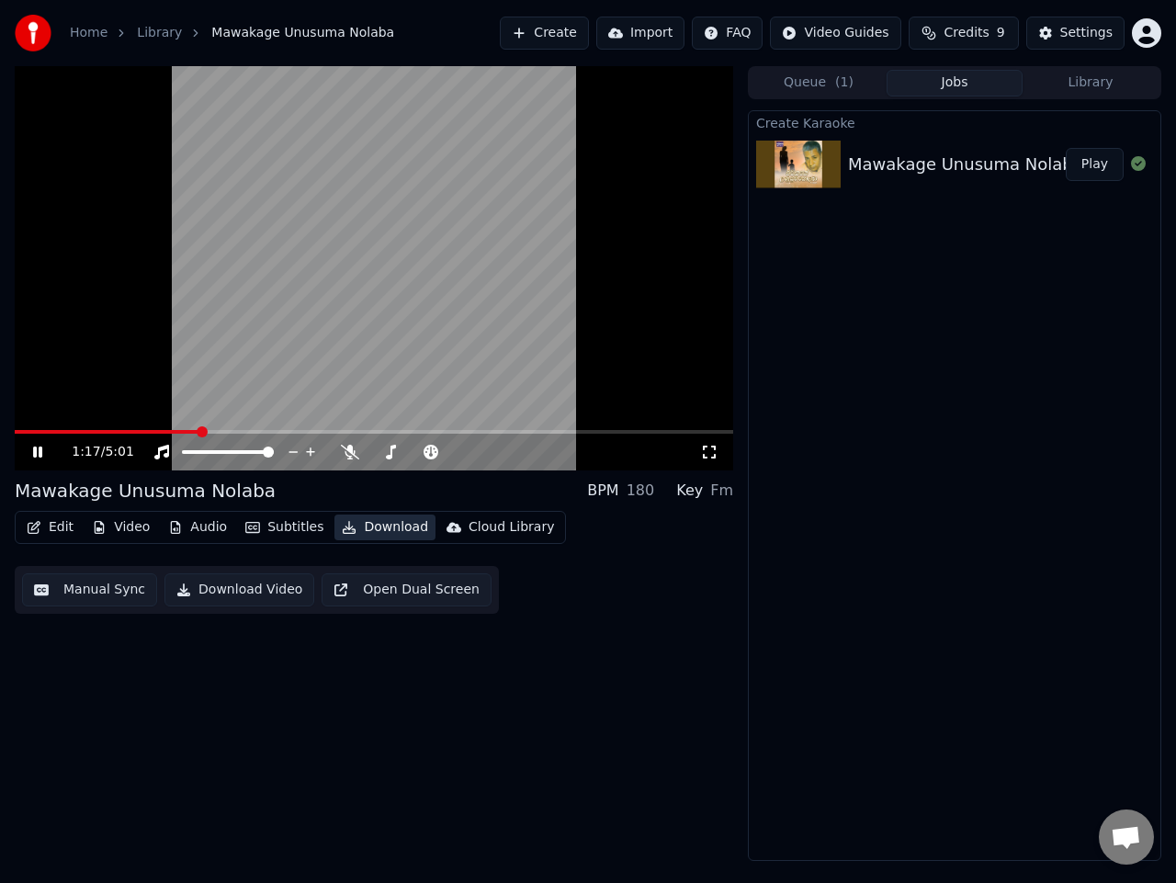
click at [352, 523] on button "Download" at bounding box center [385, 528] width 101 height 26
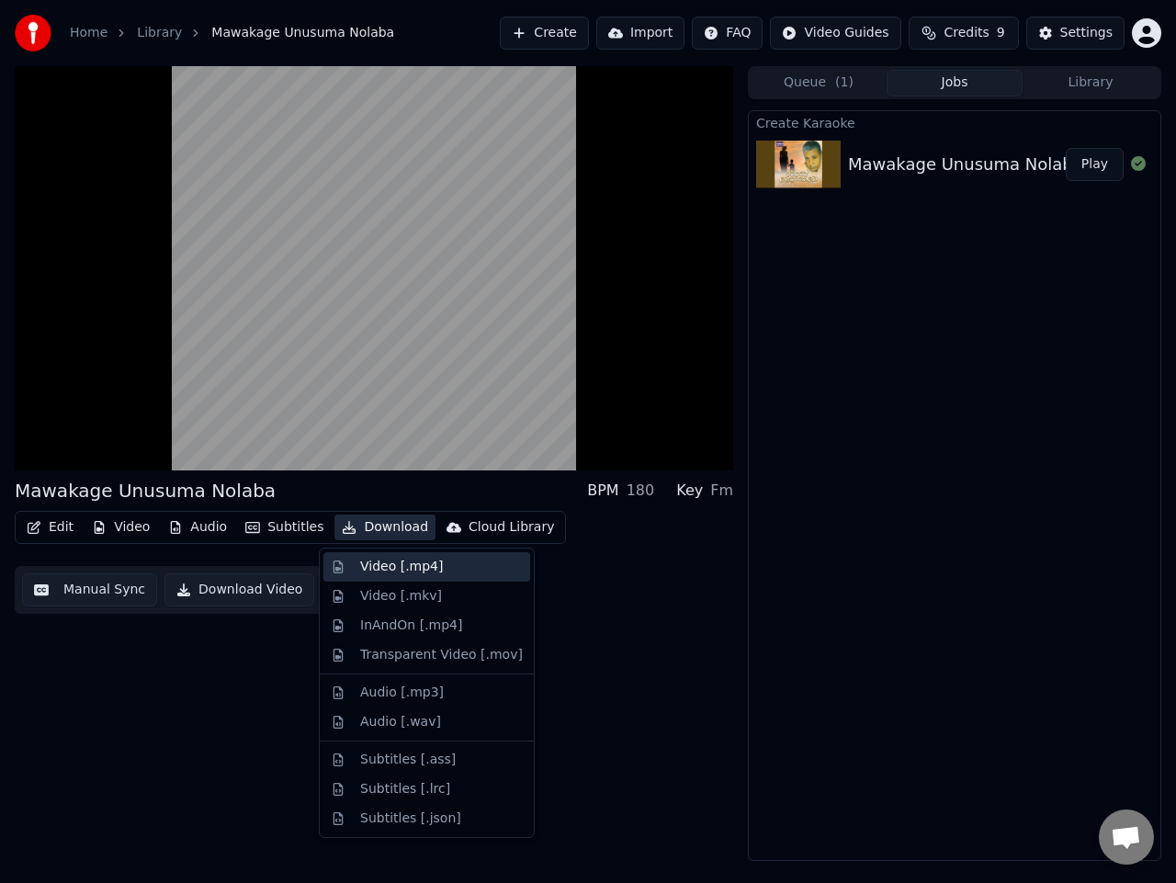
click at [434, 573] on div "Video [.mp4]" at bounding box center [441, 567] width 163 height 18
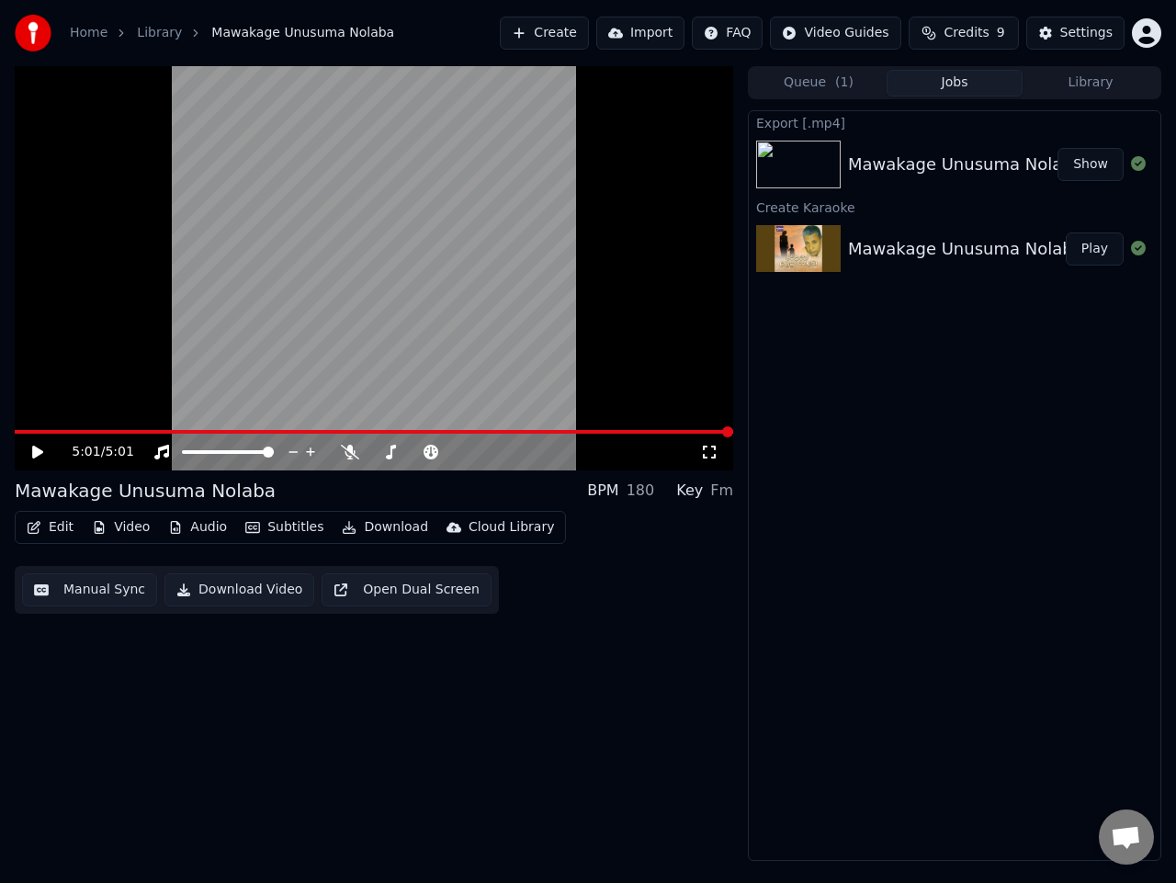
click at [1087, 164] on button "Show" at bounding box center [1091, 164] width 66 height 33
click at [572, 38] on button "Create" at bounding box center [539, 33] width 89 height 33
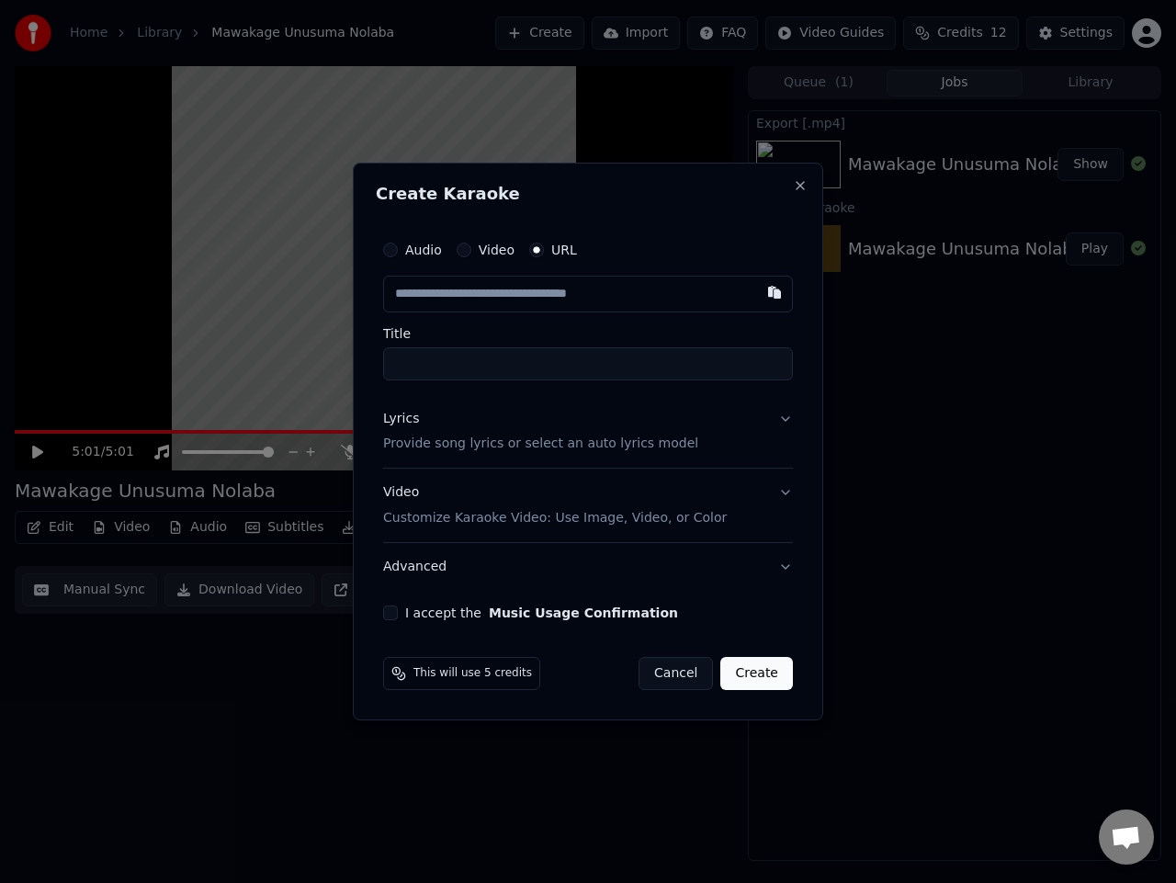
click at [402, 253] on div "Audio" at bounding box center [412, 250] width 59 height 15
click at [401, 252] on div "Audio" at bounding box center [412, 250] width 59 height 15
click at [386, 247] on button "Audio" at bounding box center [390, 250] width 15 height 15
click at [455, 289] on div "Choose File" at bounding box center [435, 294] width 103 height 33
type input "**********"
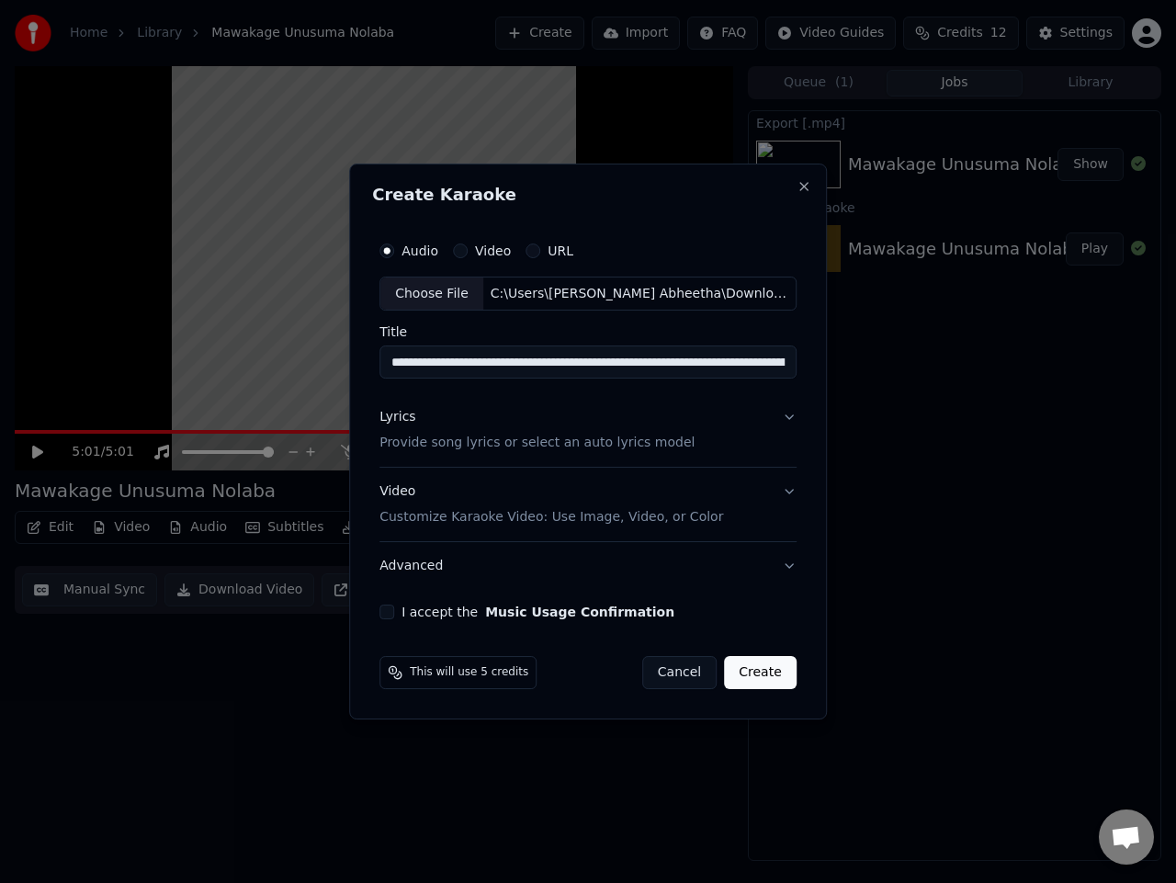
click at [769, 676] on button "Create" at bounding box center [760, 672] width 73 height 33
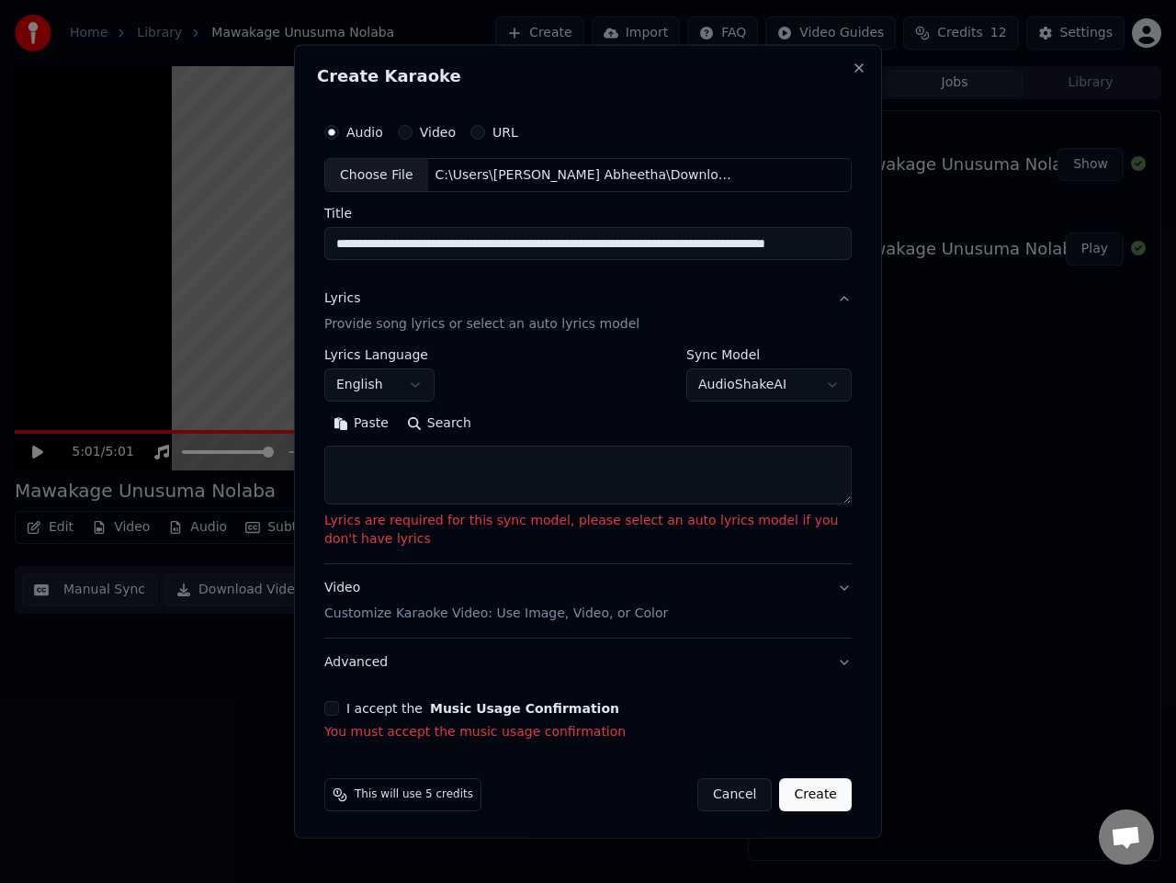
click at [428, 455] on textarea at bounding box center [588, 475] width 528 height 59
click at [415, 382] on button "English" at bounding box center [379, 385] width 110 height 33
click at [585, 381] on body "**********" at bounding box center [588, 441] width 1176 height 883
click at [425, 364] on div "**********" at bounding box center [379, 374] width 110 height 53
click at [400, 383] on button "English" at bounding box center [379, 385] width 110 height 33
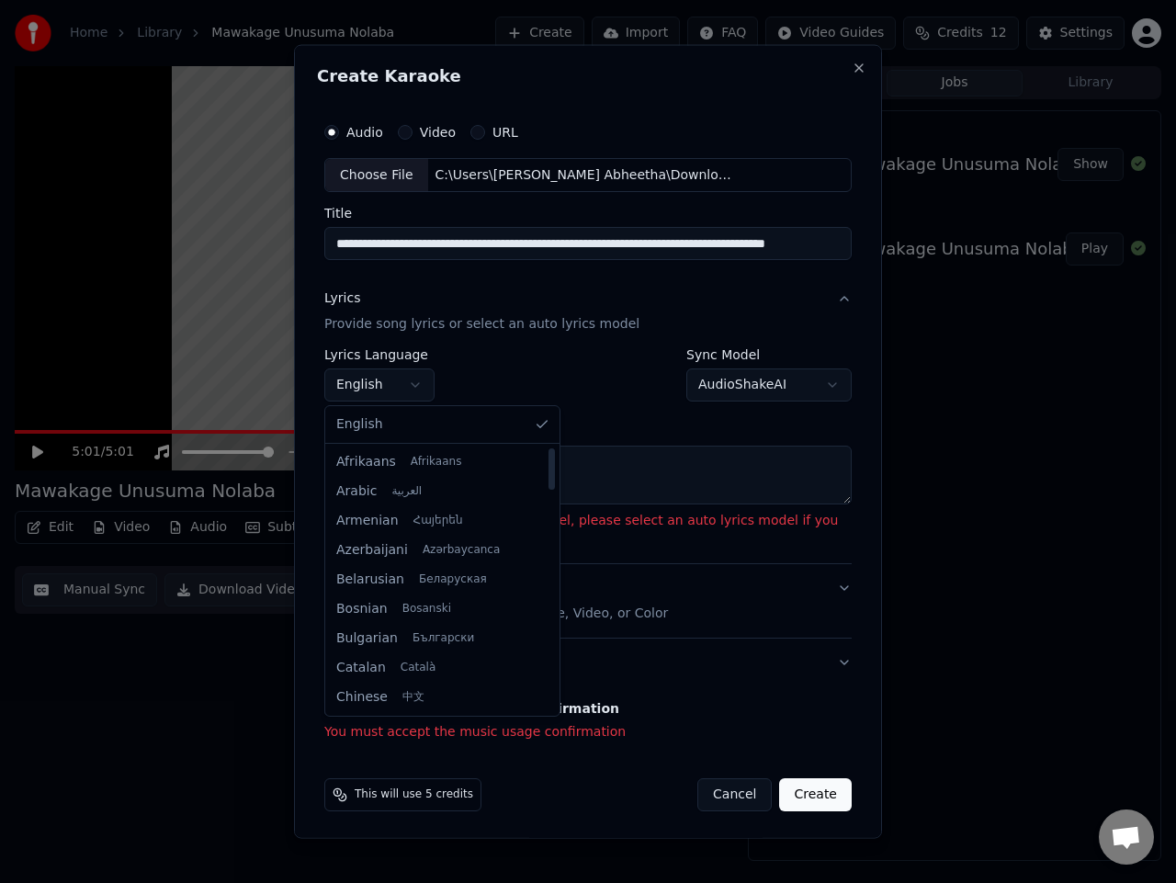
click at [556, 406] on body "**********" at bounding box center [588, 441] width 1176 height 883
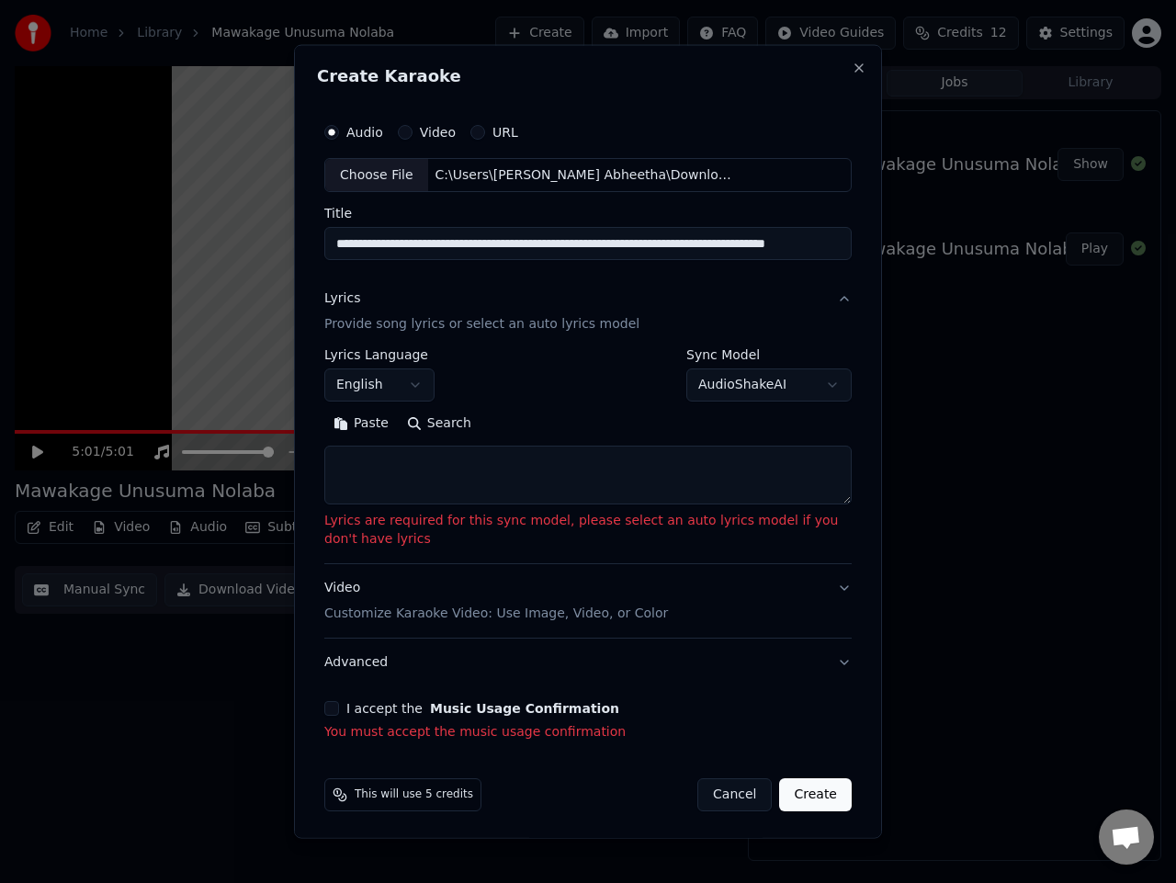
click at [375, 483] on textarea at bounding box center [588, 475] width 528 height 59
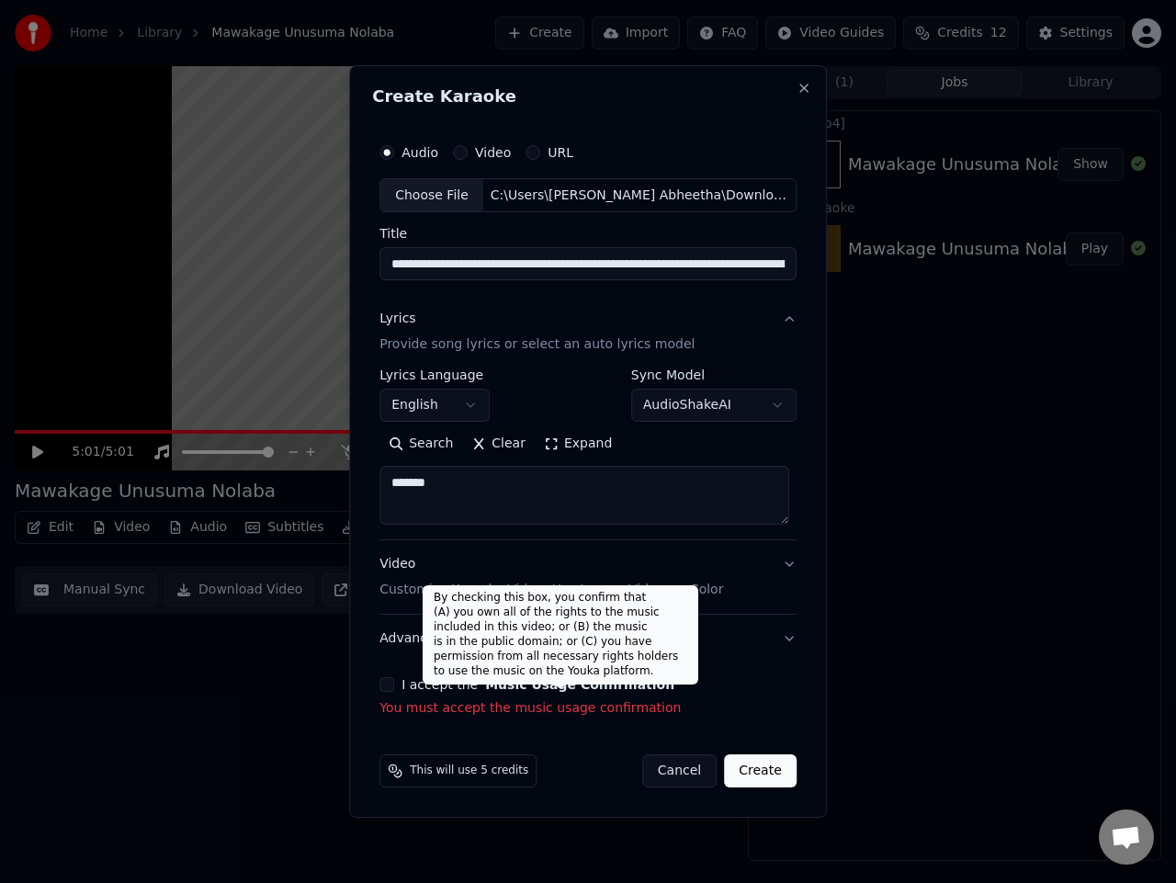
type textarea "*******"
click at [494, 684] on button "Music Usage Confirmation" at bounding box center [579, 684] width 189 height 13
select select "**"
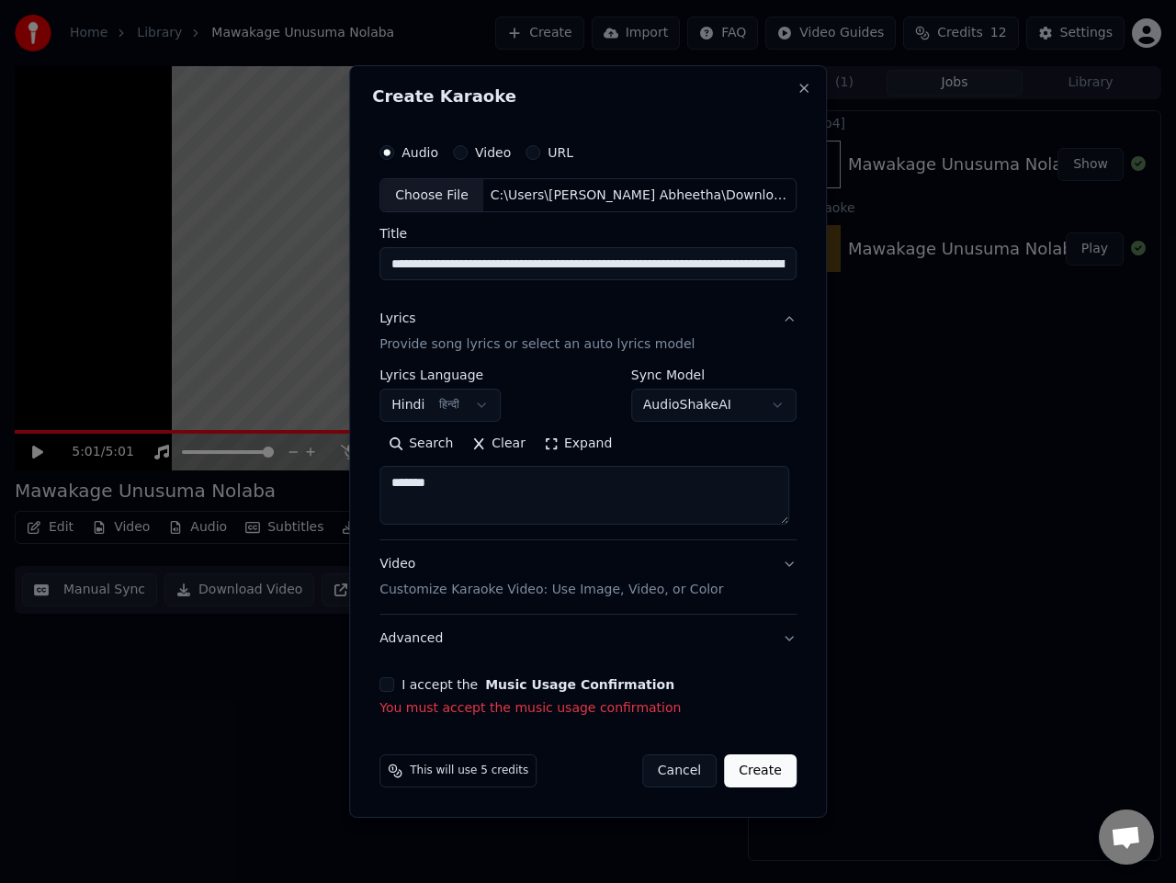
click at [392, 678] on button "I accept the Music Usage Confirmation" at bounding box center [387, 684] width 15 height 15
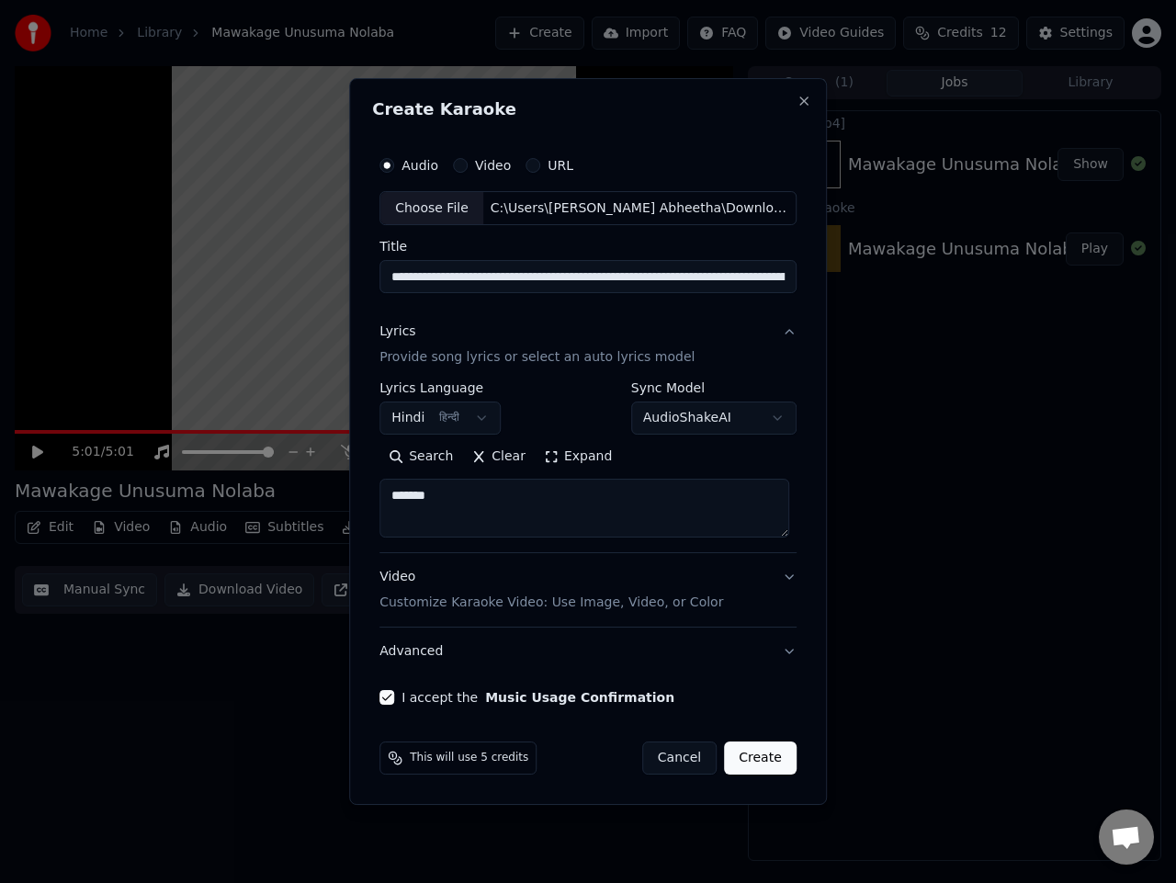
click at [744, 766] on button "Create" at bounding box center [760, 758] width 73 height 33
select select
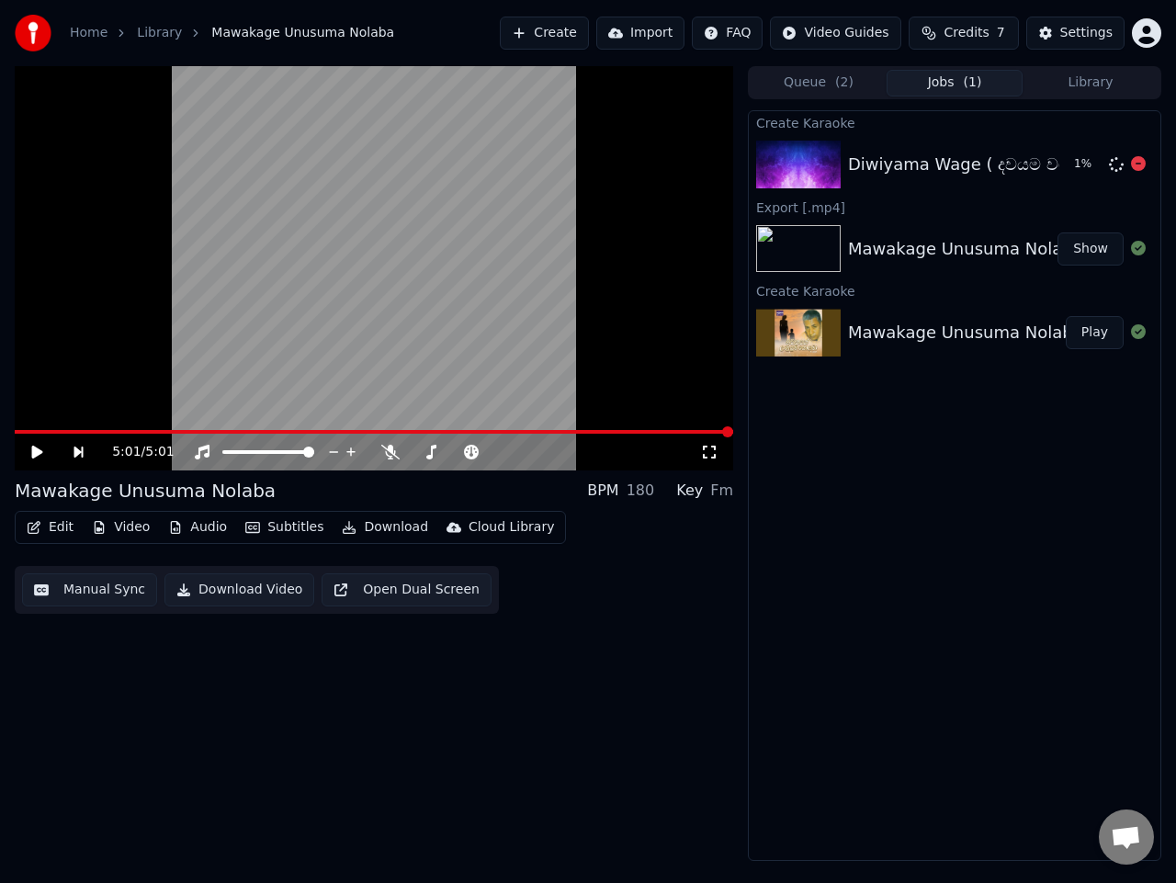
click at [813, 178] on img at bounding box center [798, 165] width 85 height 48
click at [1099, 170] on button "Play" at bounding box center [1095, 164] width 58 height 33
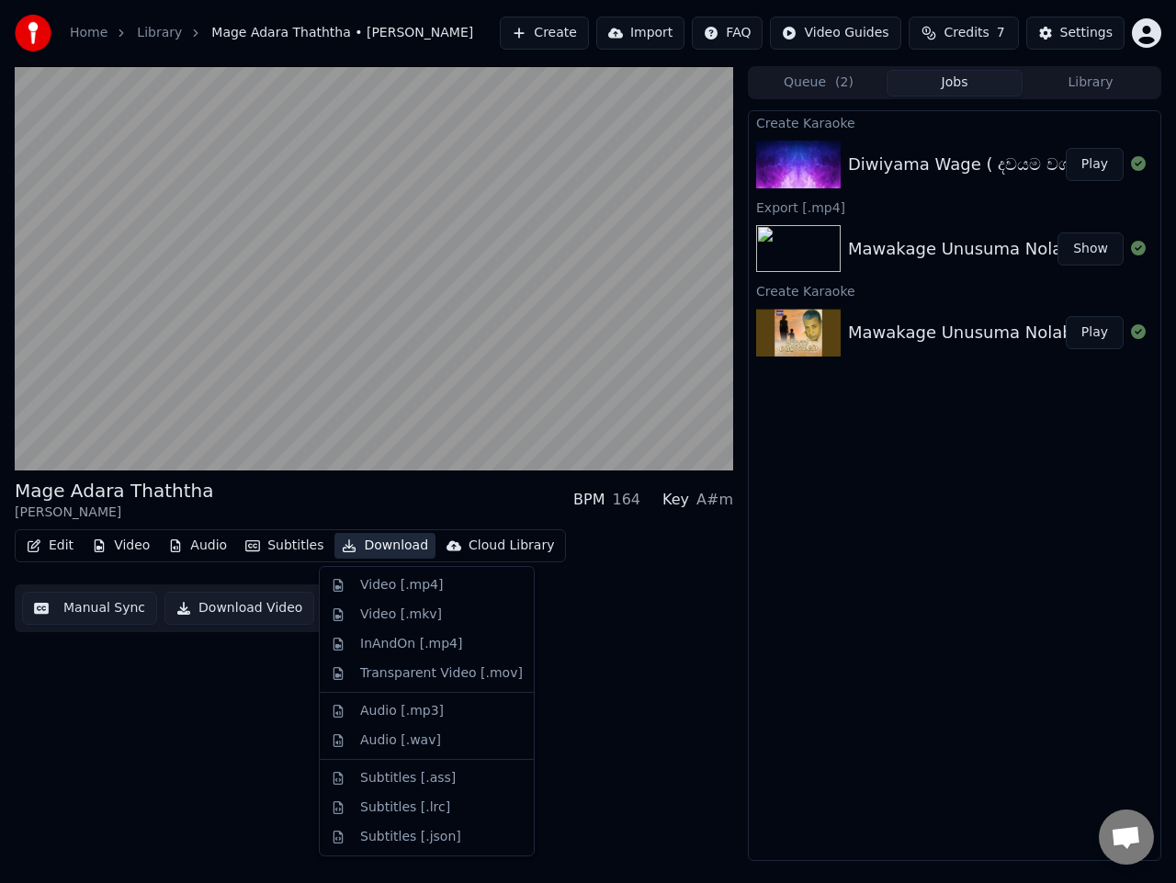
click at [358, 545] on button "Download" at bounding box center [385, 546] width 101 height 26
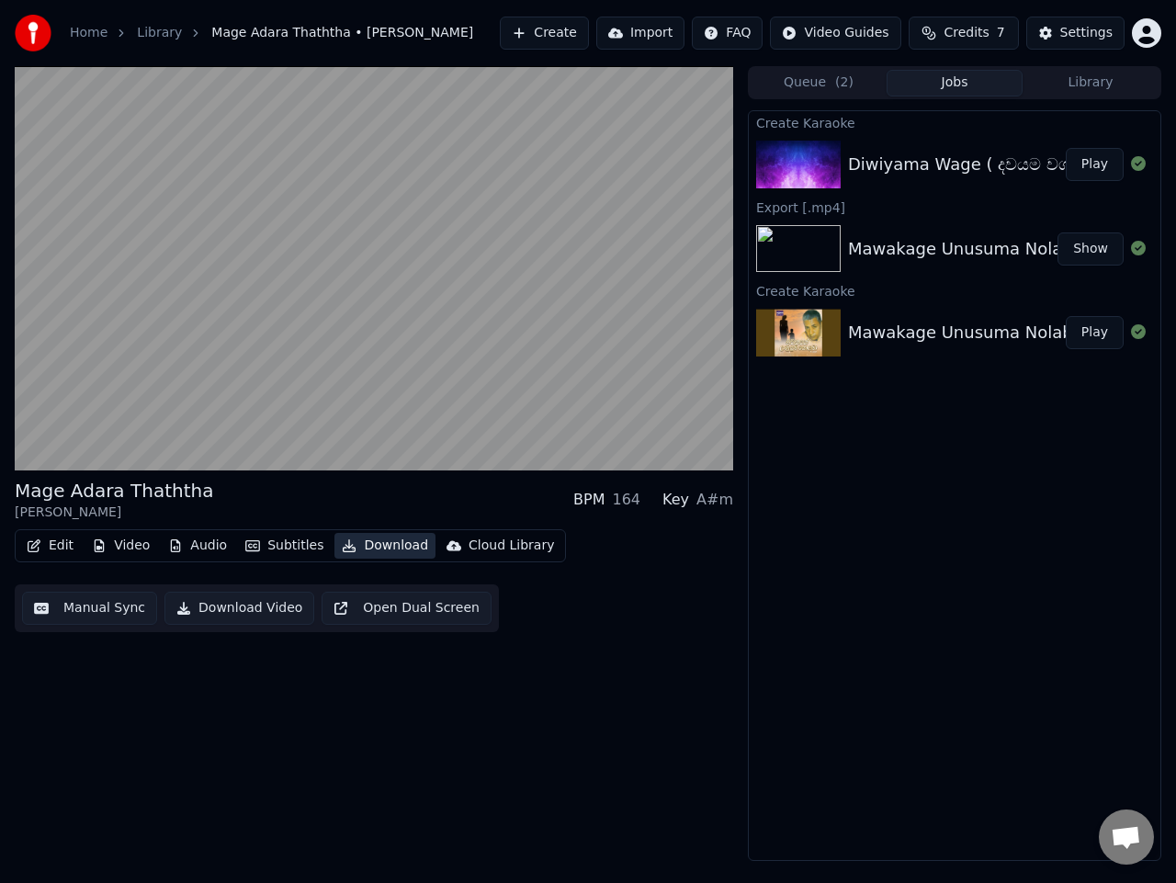
click at [386, 551] on button "Download" at bounding box center [385, 546] width 101 height 26
click at [382, 545] on button "Download" at bounding box center [385, 546] width 101 height 26
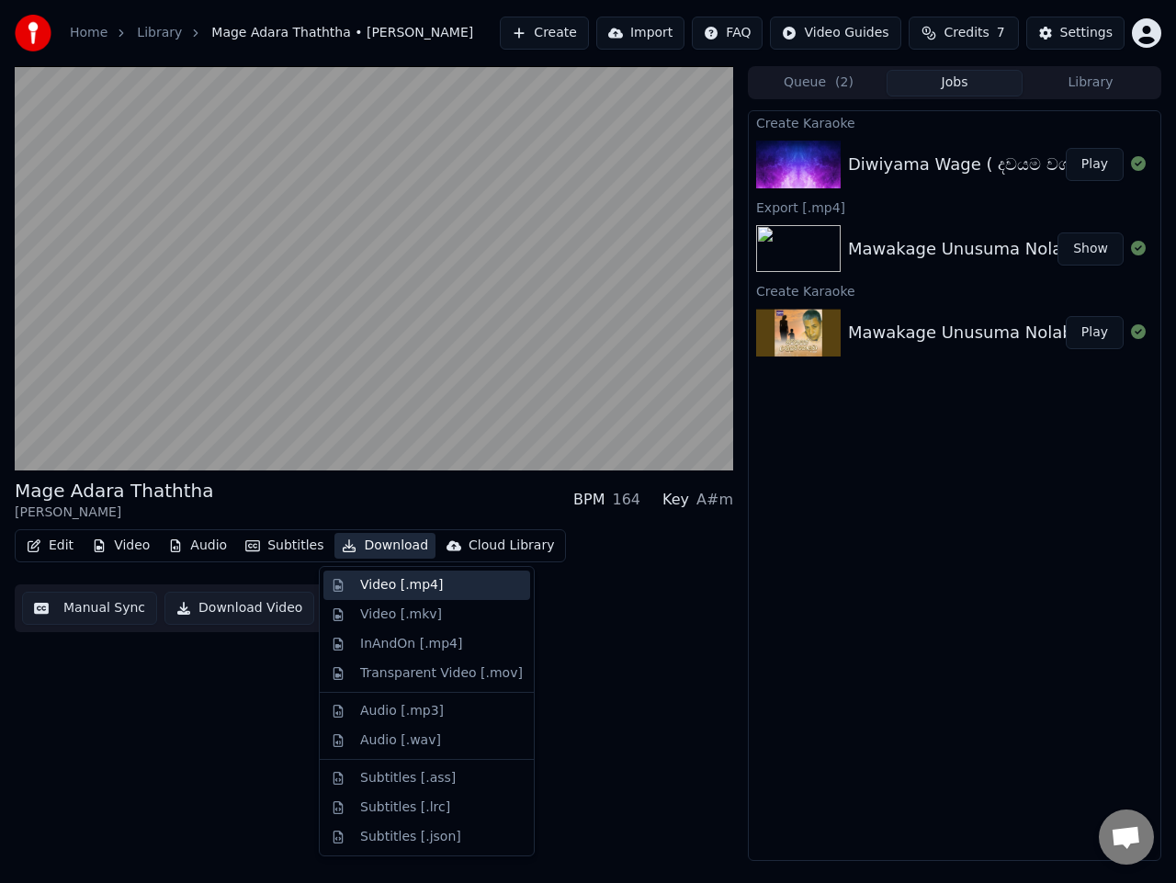
click at [399, 593] on div "Video [.mp4]" at bounding box center [401, 585] width 83 height 18
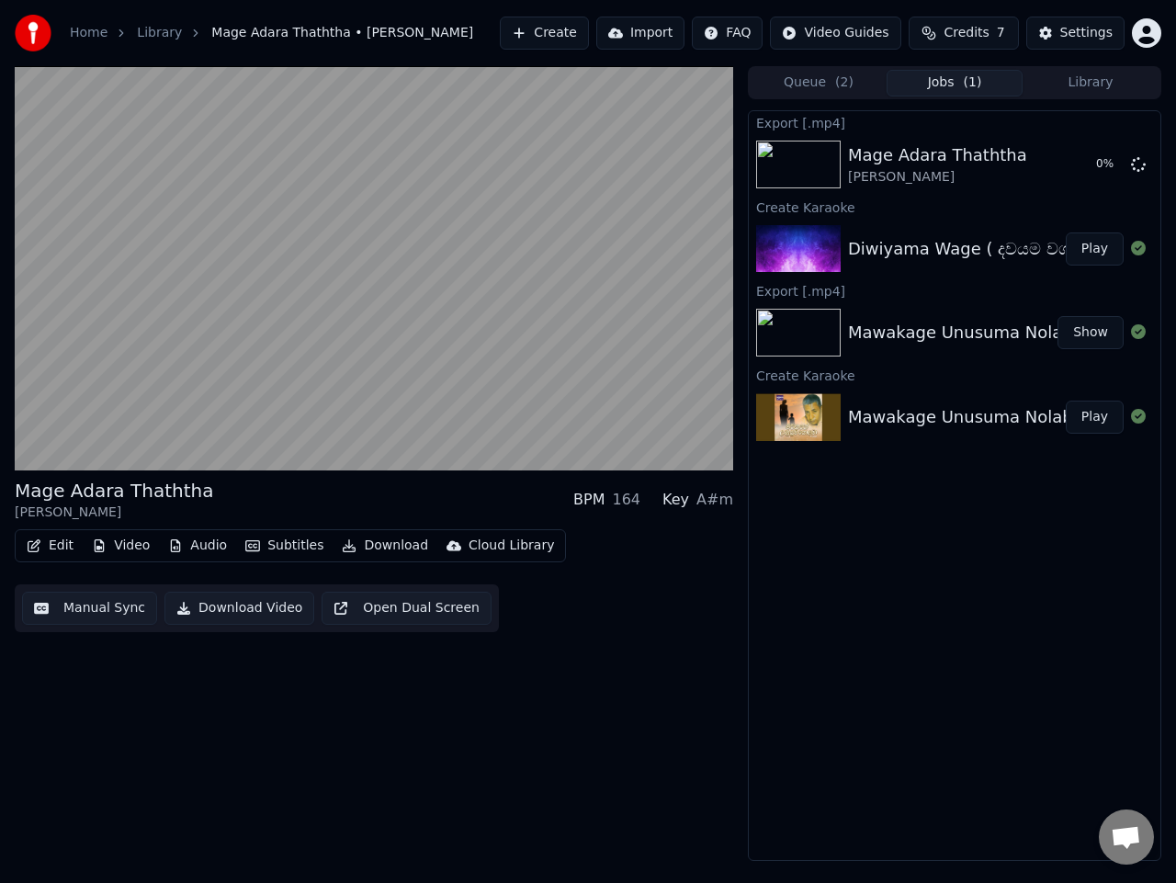
click at [378, 549] on button "Download" at bounding box center [385, 546] width 101 height 26
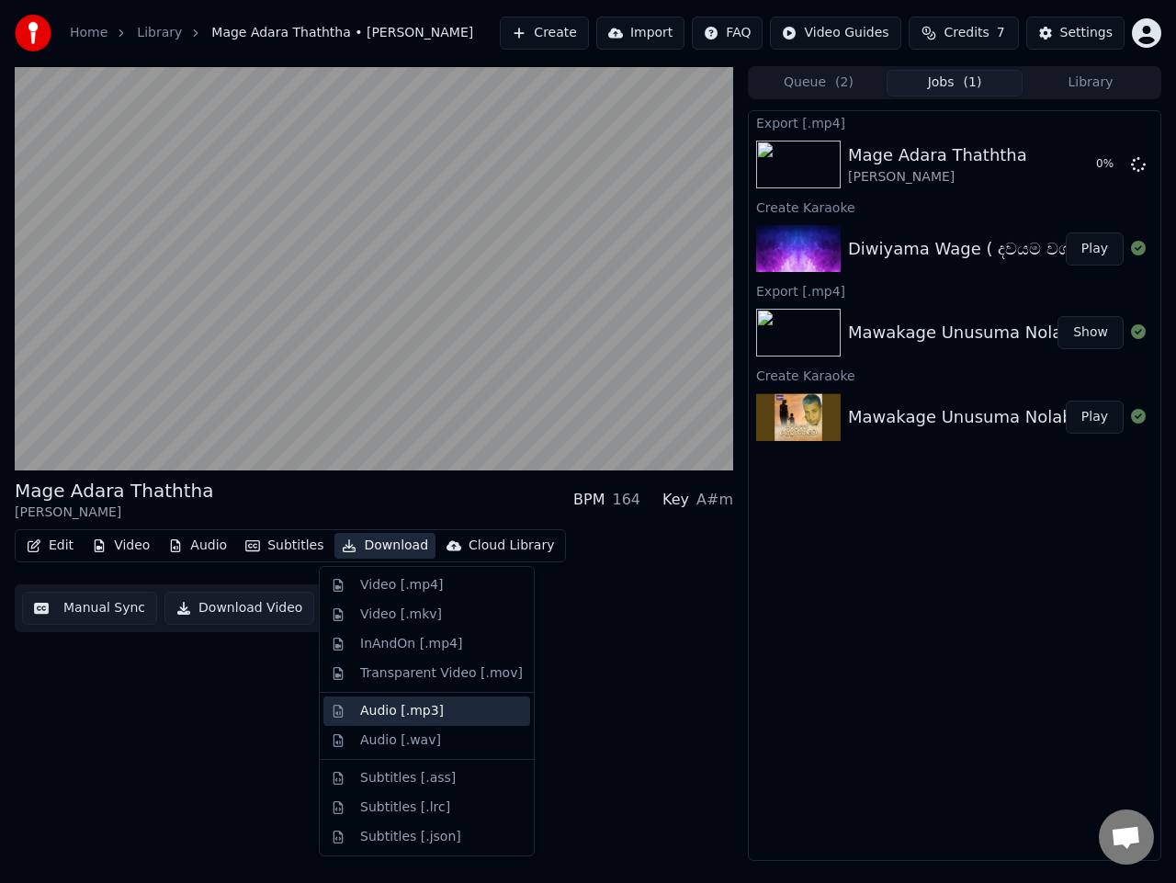
click at [427, 716] on div "Audio [.mp3]" at bounding box center [402, 711] width 84 height 18
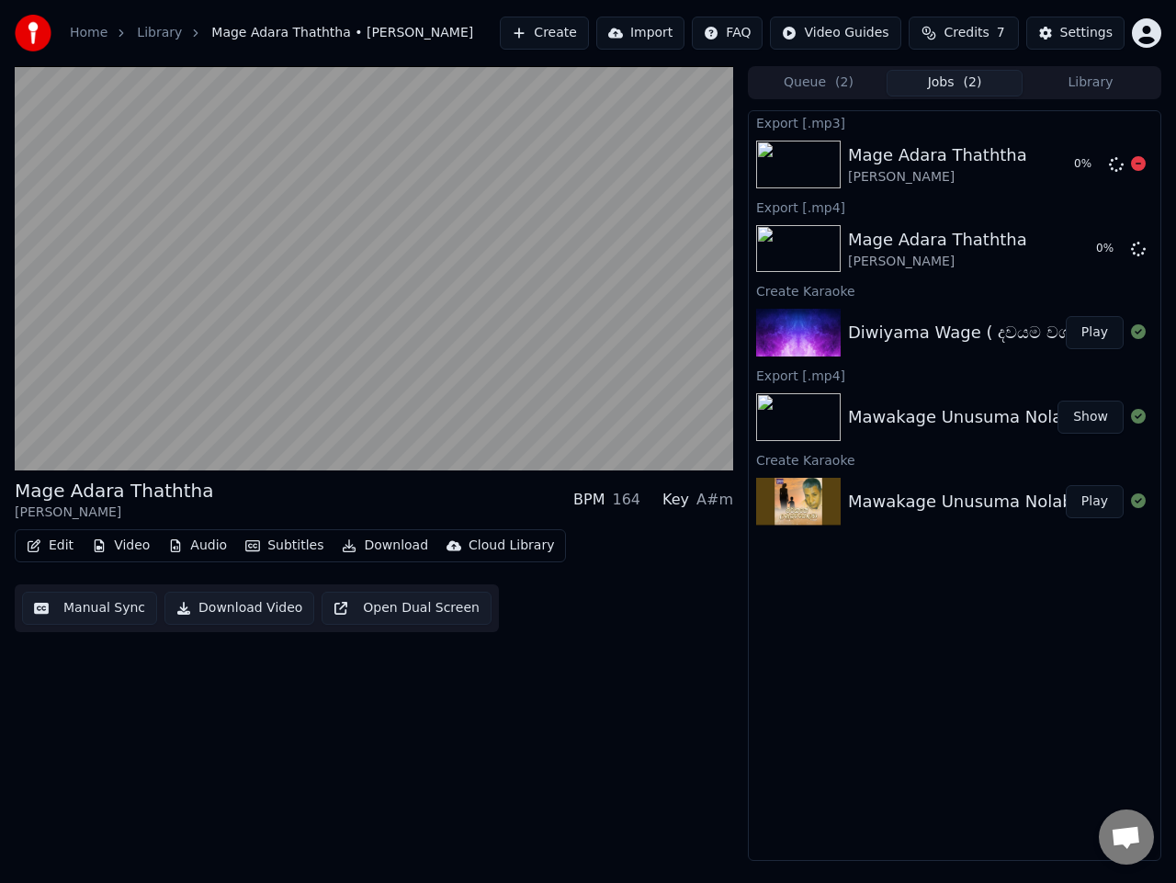
click at [1076, 164] on div "0 %" at bounding box center [1088, 164] width 28 height 15
click at [1134, 165] on icon at bounding box center [1138, 163] width 15 height 15
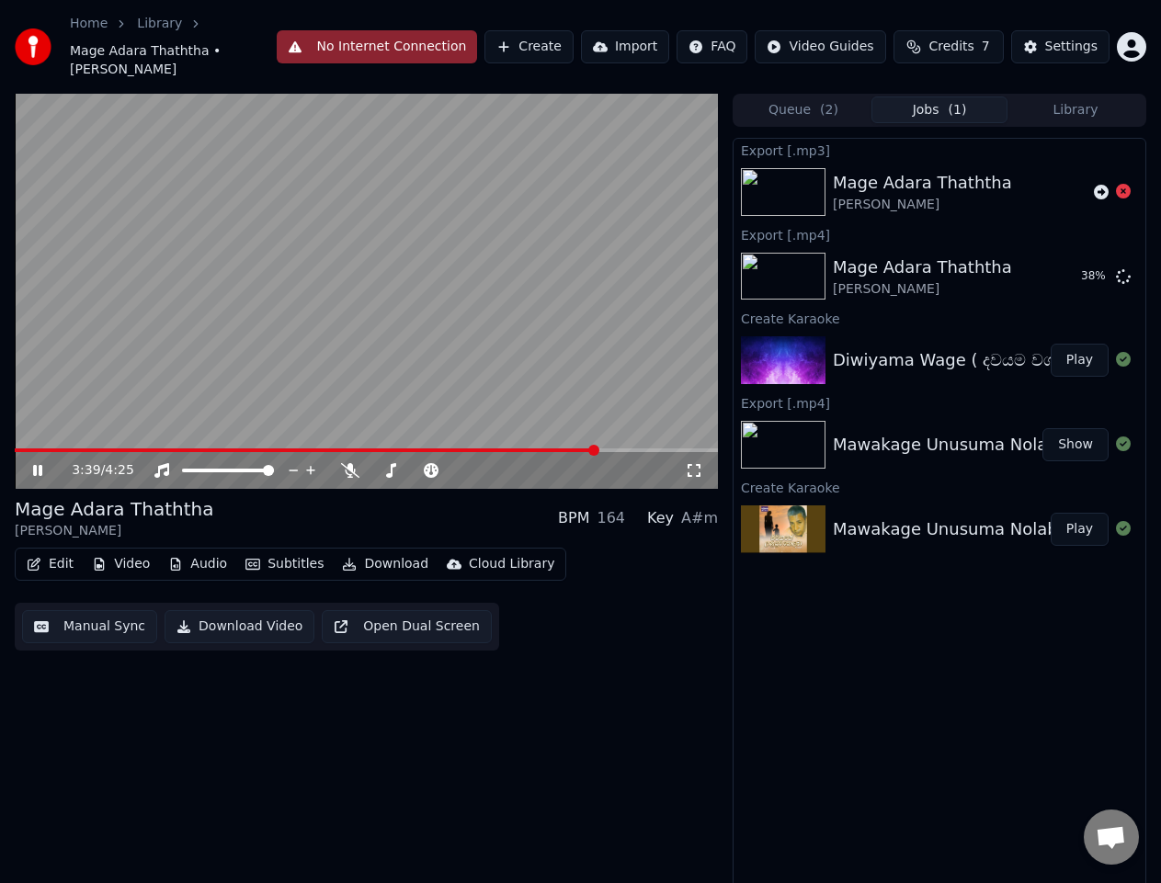
click at [352, 311] on video at bounding box center [366, 291] width 703 height 395
click at [1082, 525] on button "Play" at bounding box center [1080, 529] width 58 height 33
click at [40, 470] on icon at bounding box center [37, 470] width 9 height 11
drag, startPoint x: 968, startPoint y: 176, endPoint x: 840, endPoint y: 181, distance: 127.8
click at [840, 181] on div "Mage Adara Thaththa" at bounding box center [922, 183] width 179 height 26
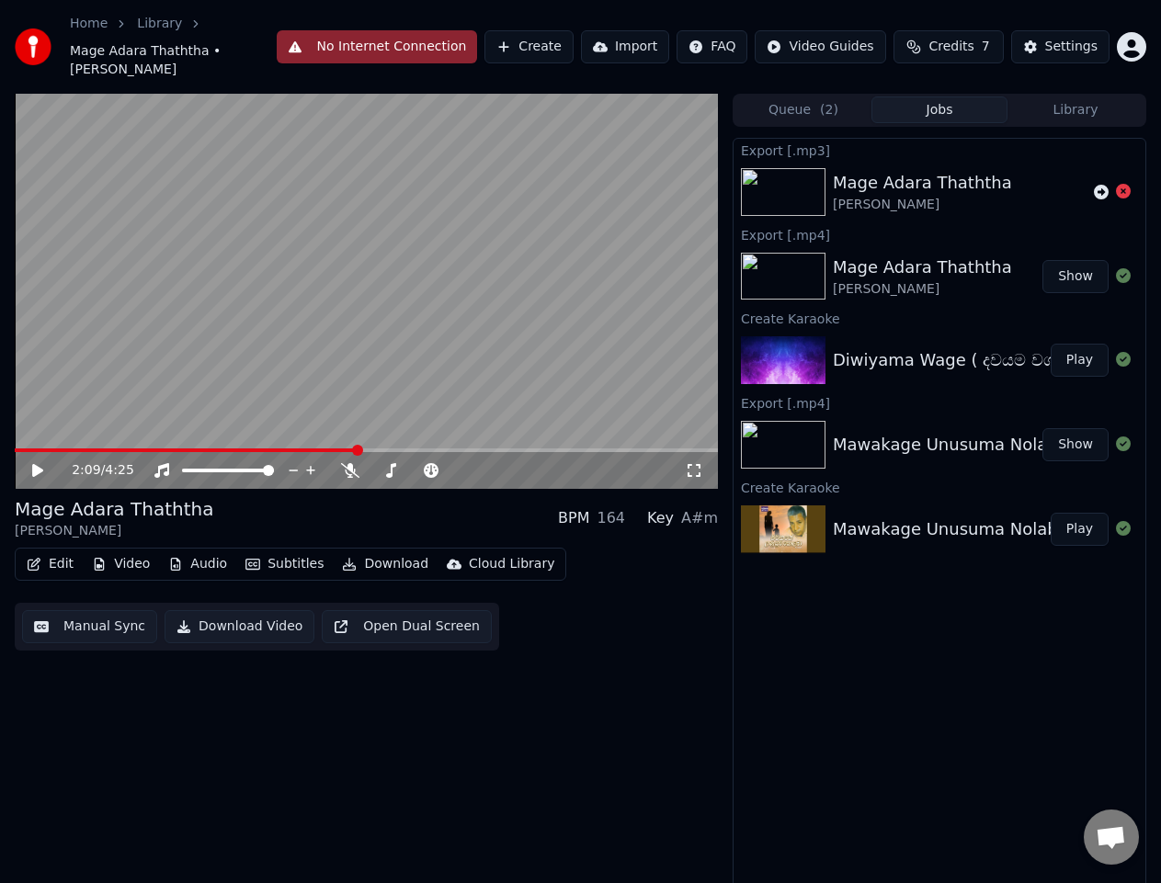
drag, startPoint x: 869, startPoint y: 198, endPoint x: 817, endPoint y: 635, distance: 440.6
click at [822, 635] on div "Export [.mp3] Mage Adara Thaththa [PERSON_NAME] Export [.mp4] Mage Adara Thatht…" at bounding box center [940, 513] width 414 height 751
